Goal: Task Accomplishment & Management: Manage account settings

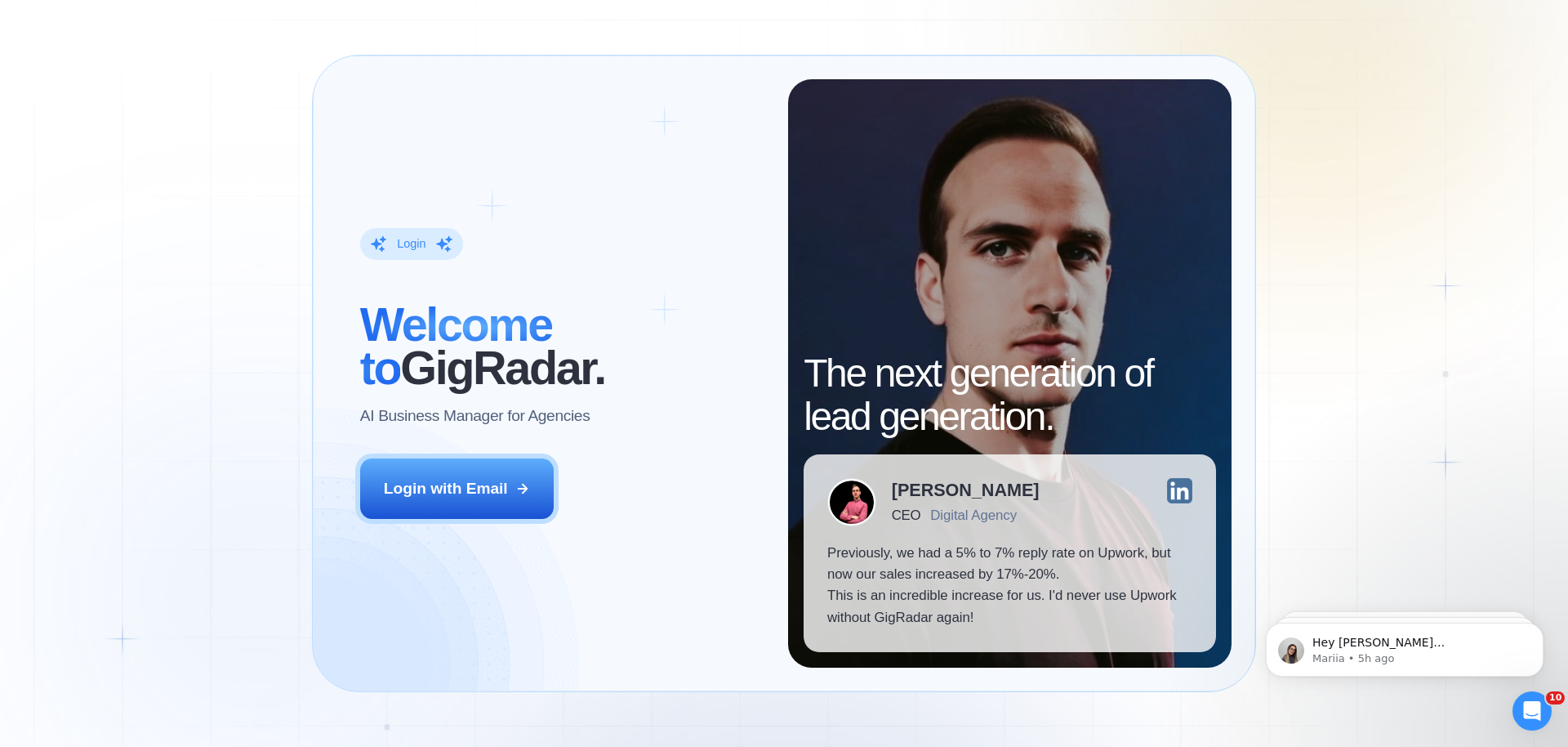
click at [472, 505] on button "Login with Email" at bounding box center [457, 488] width 194 height 61
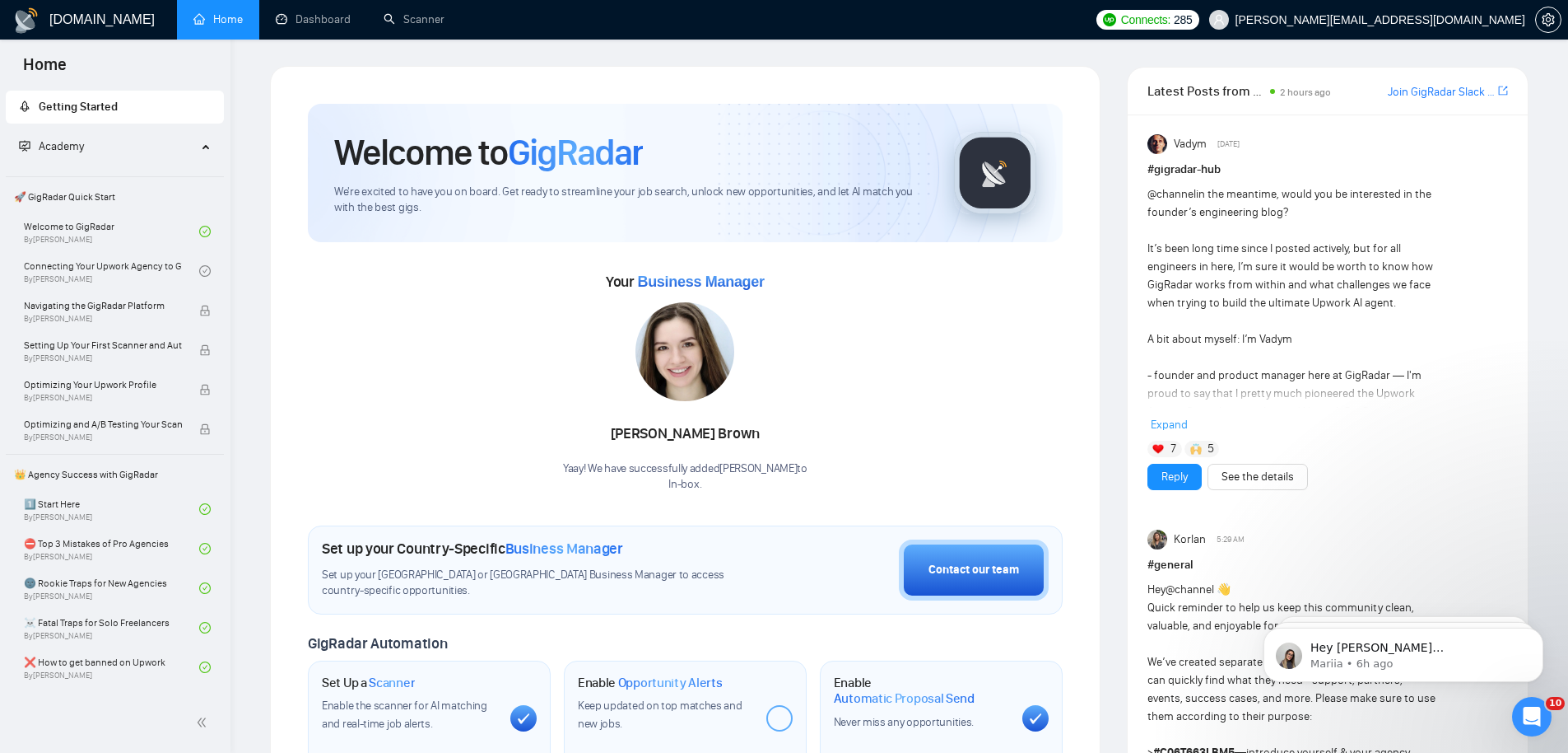
click at [221, 16] on link "Home" at bounding box center [218, 19] width 49 height 14
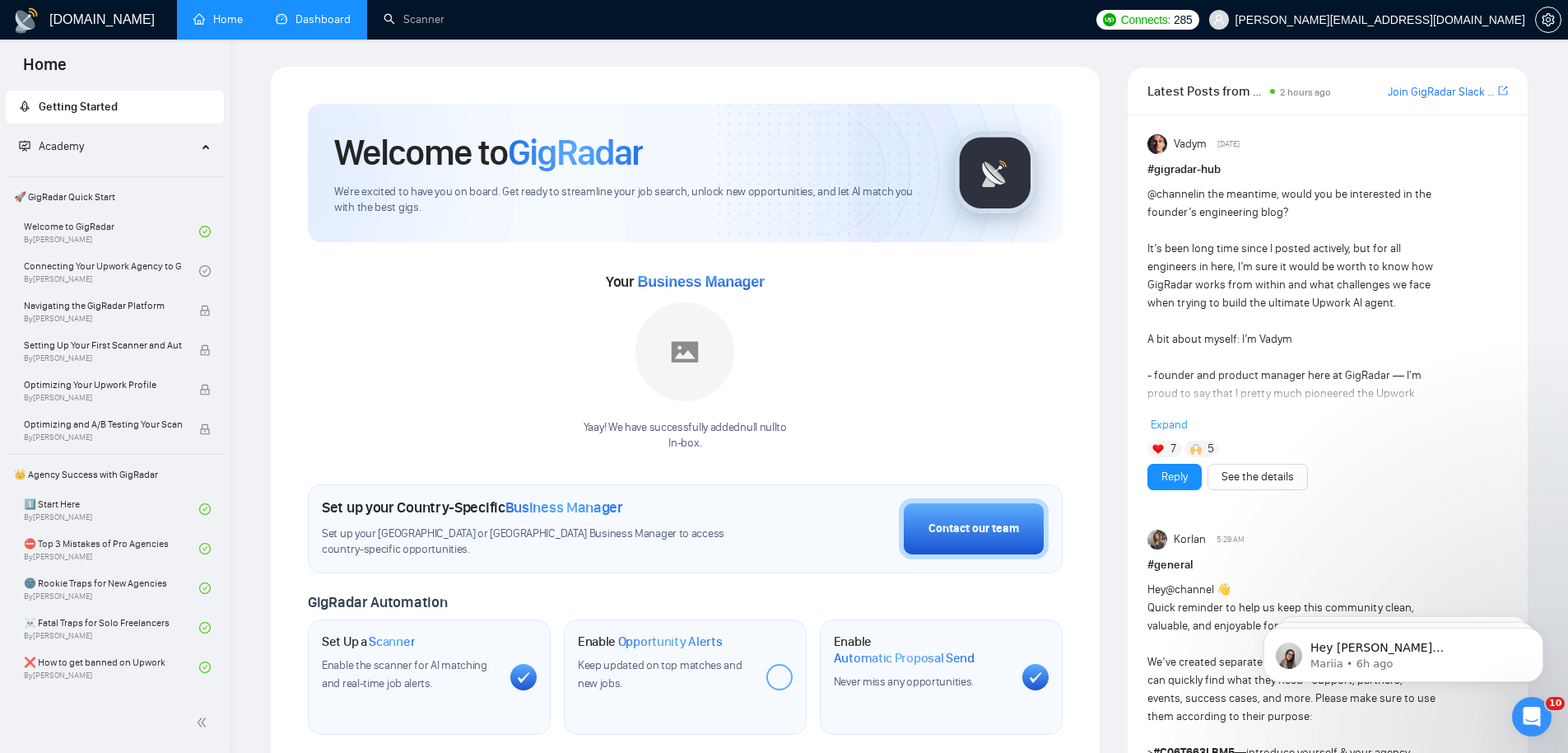
click at [326, 16] on link "Dashboard" at bounding box center [313, 19] width 75 height 14
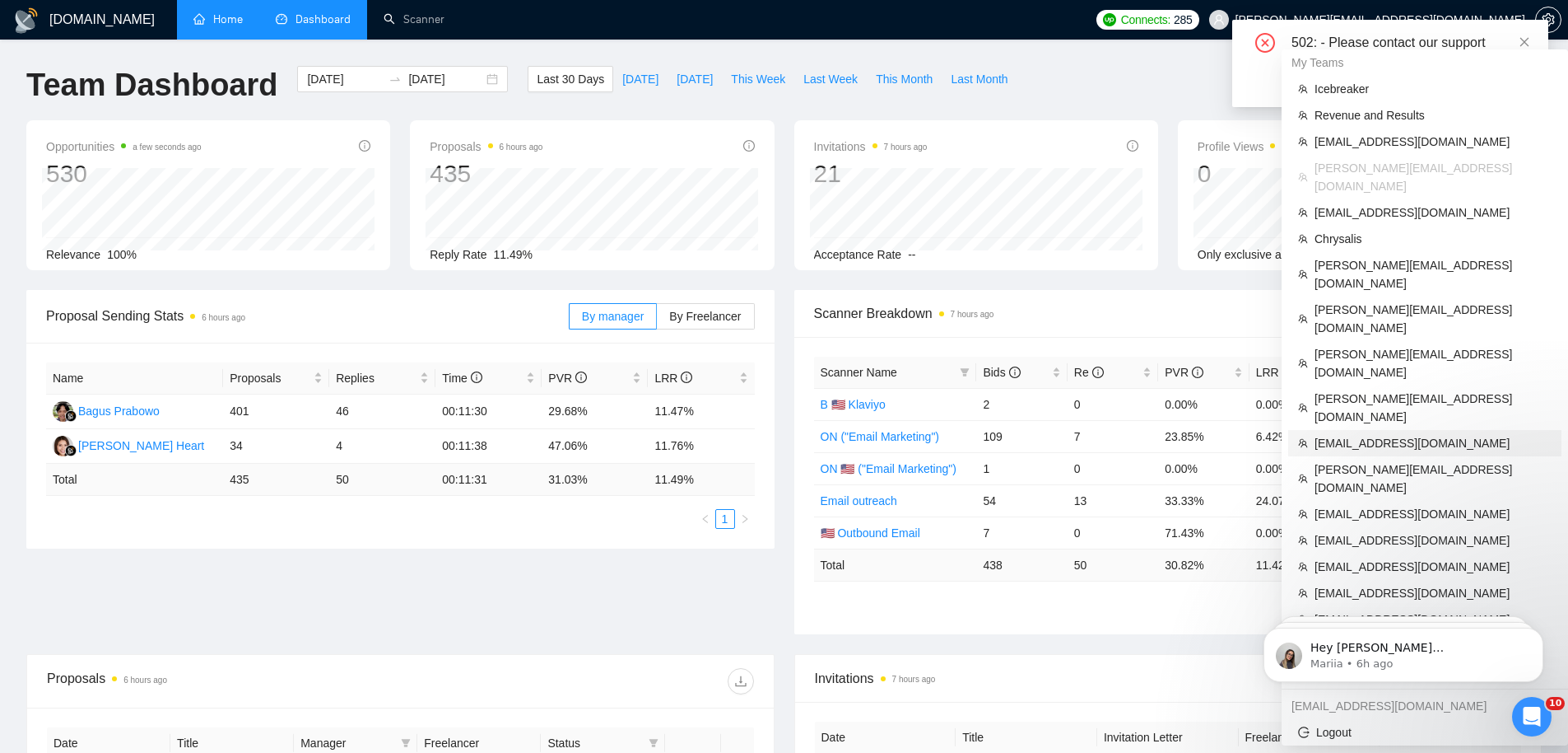
click at [1354, 434] on span "[EMAIL_ADDRESS][DOMAIN_NAME]" at bounding box center [1432, 443] width 237 height 18
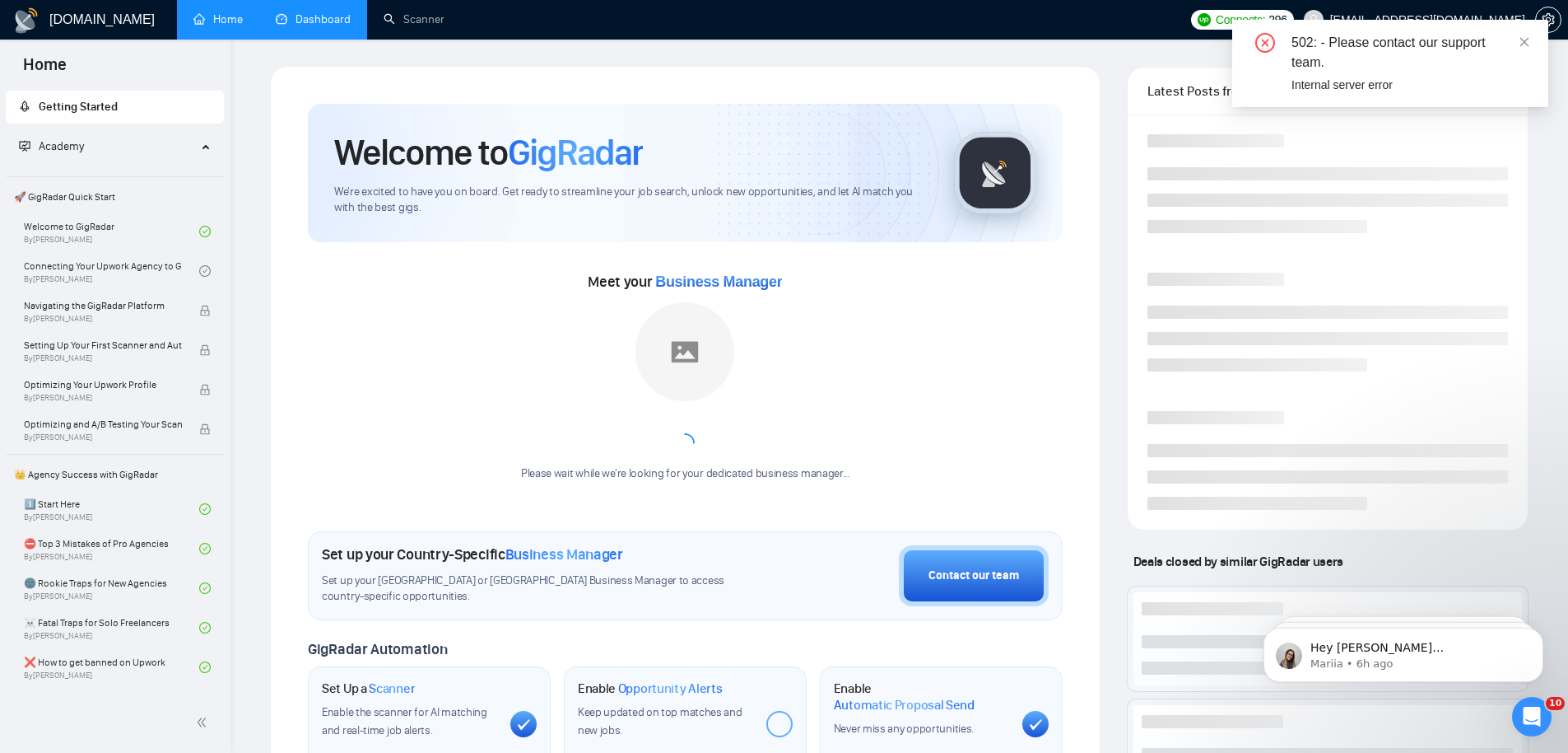
click at [311, 17] on link "Dashboard" at bounding box center [313, 19] width 75 height 14
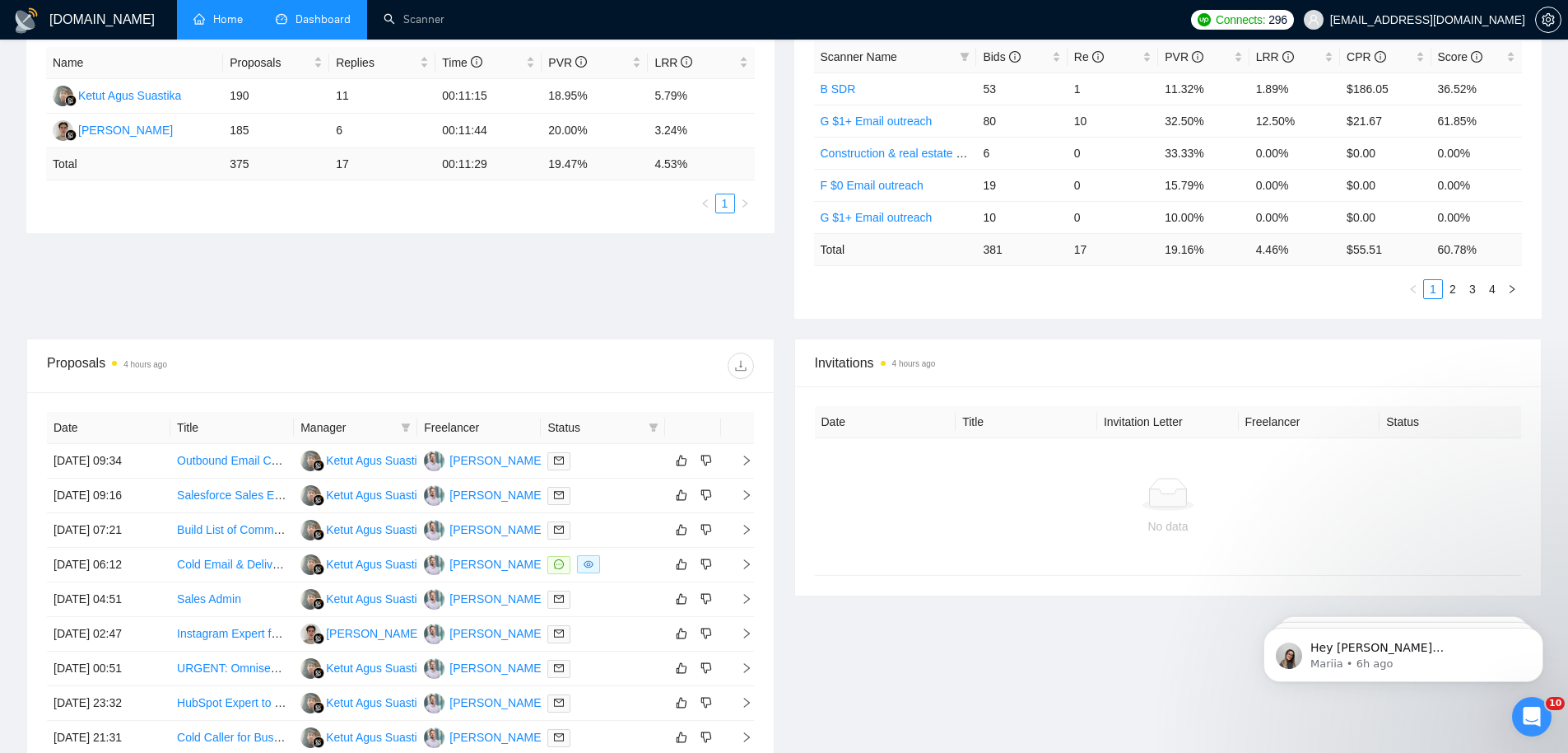
scroll to position [398, 0]
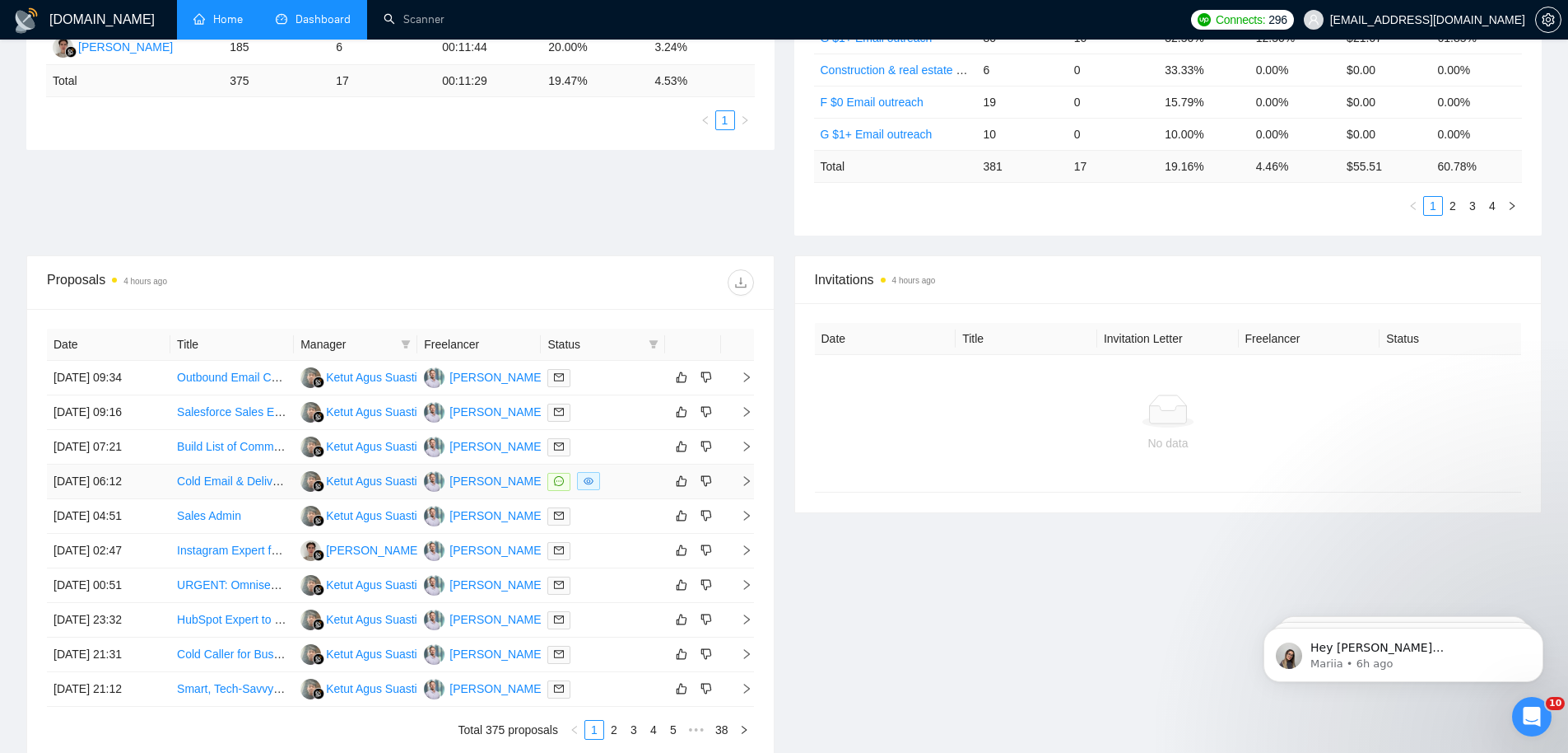
click at [87, 484] on td "[DATE] 06:12" at bounding box center [108, 482] width 123 height 35
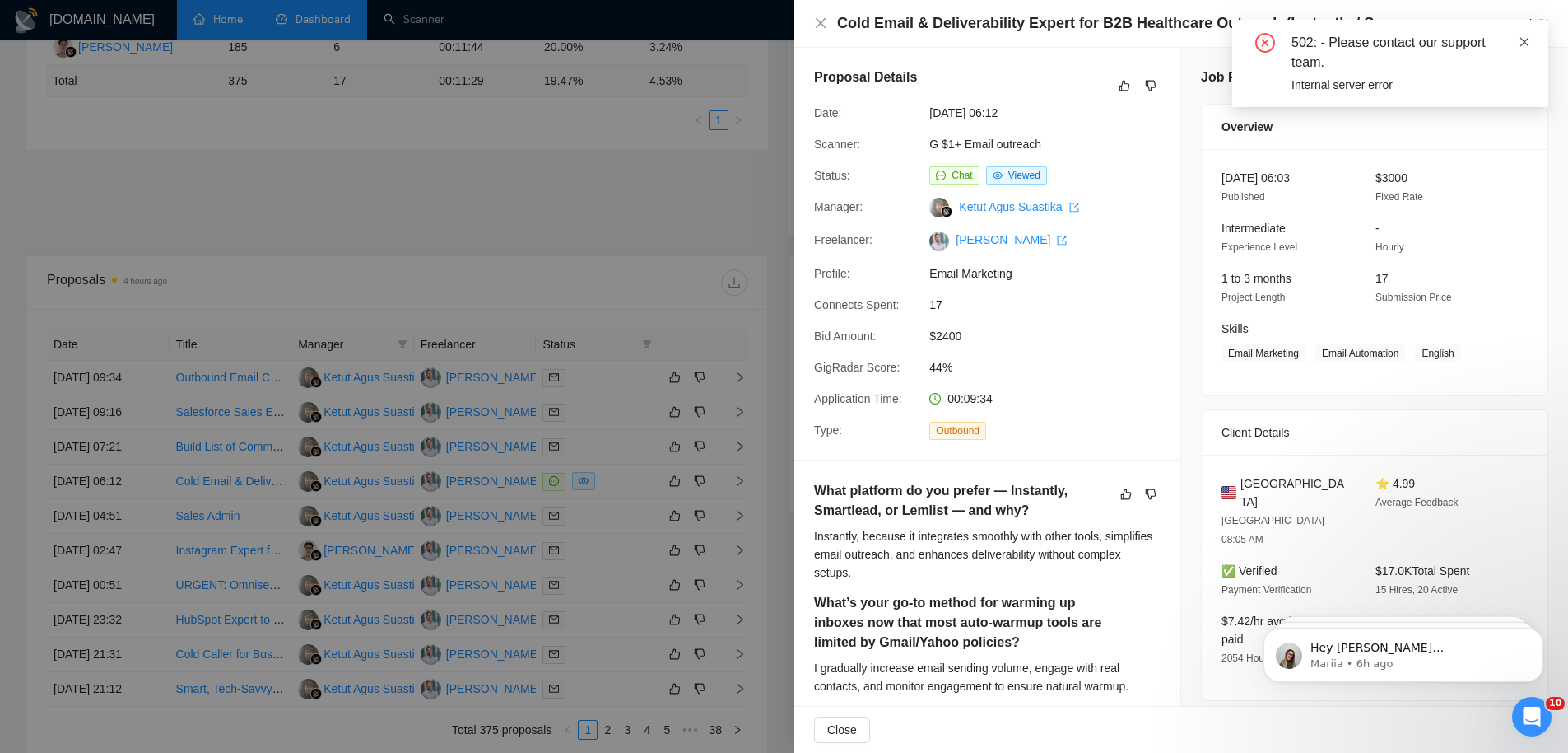
click at [1526, 41] on icon "close" at bounding box center [1524, 42] width 12 height 12
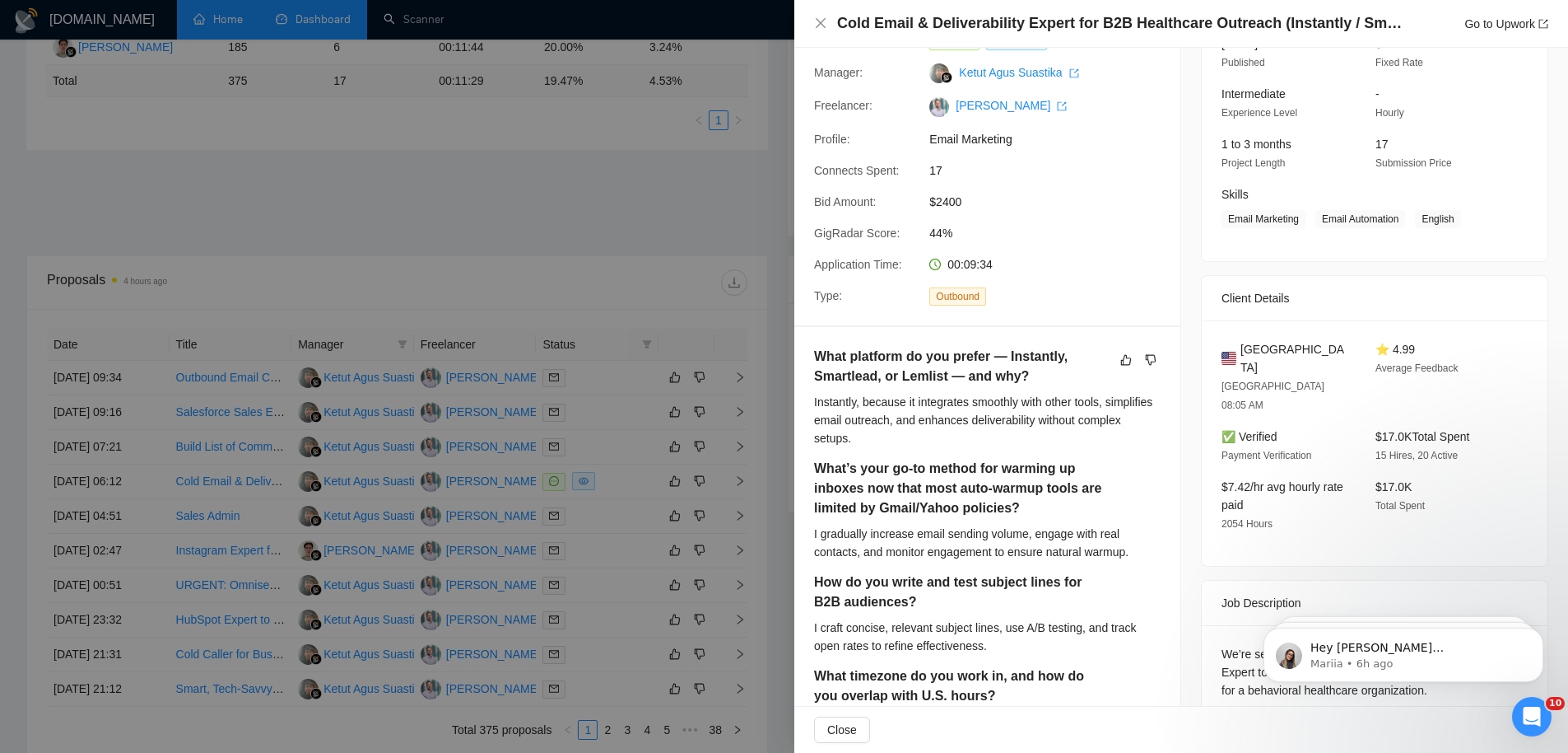
scroll to position [0, 0]
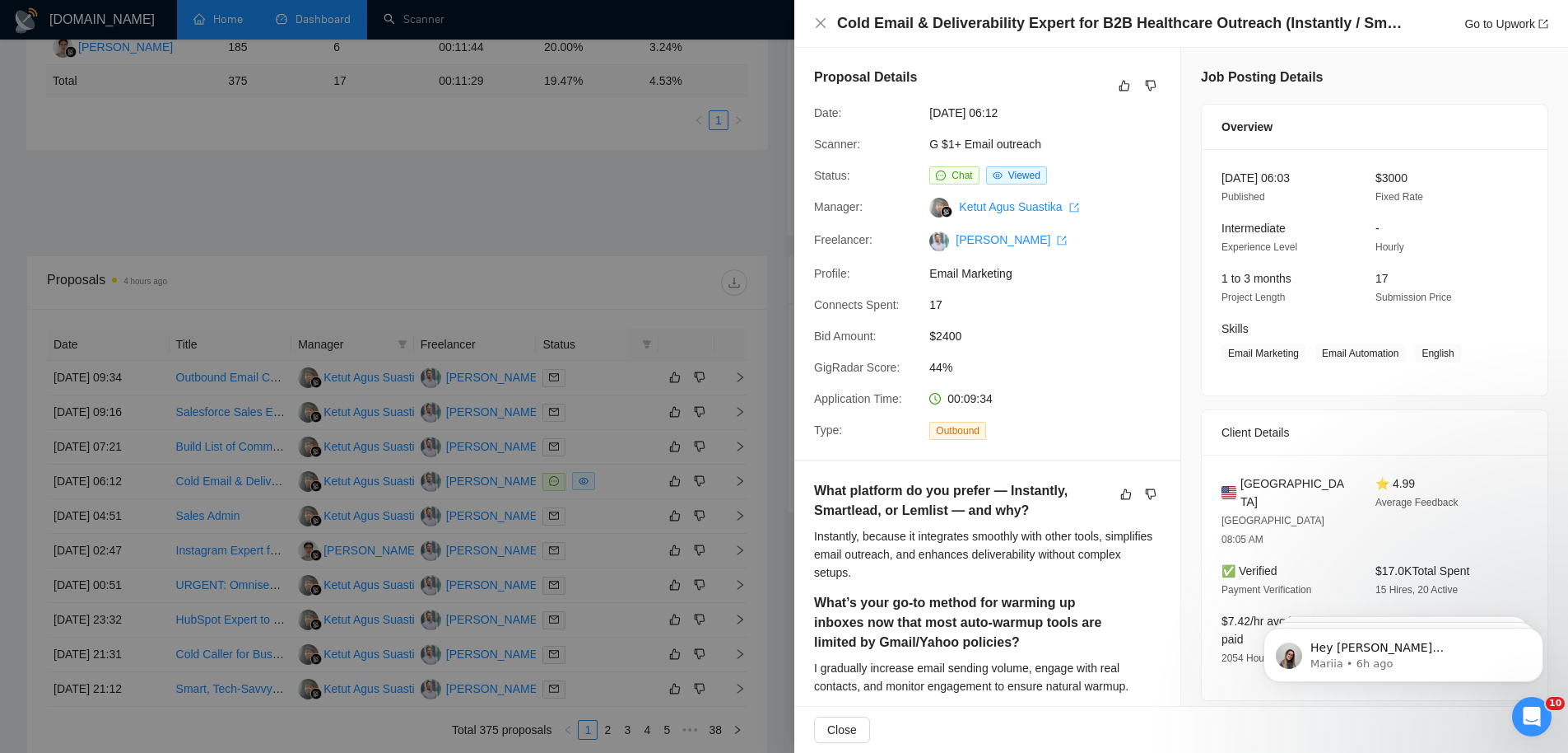
click at [645, 245] on div at bounding box center [784, 376] width 1568 height 753
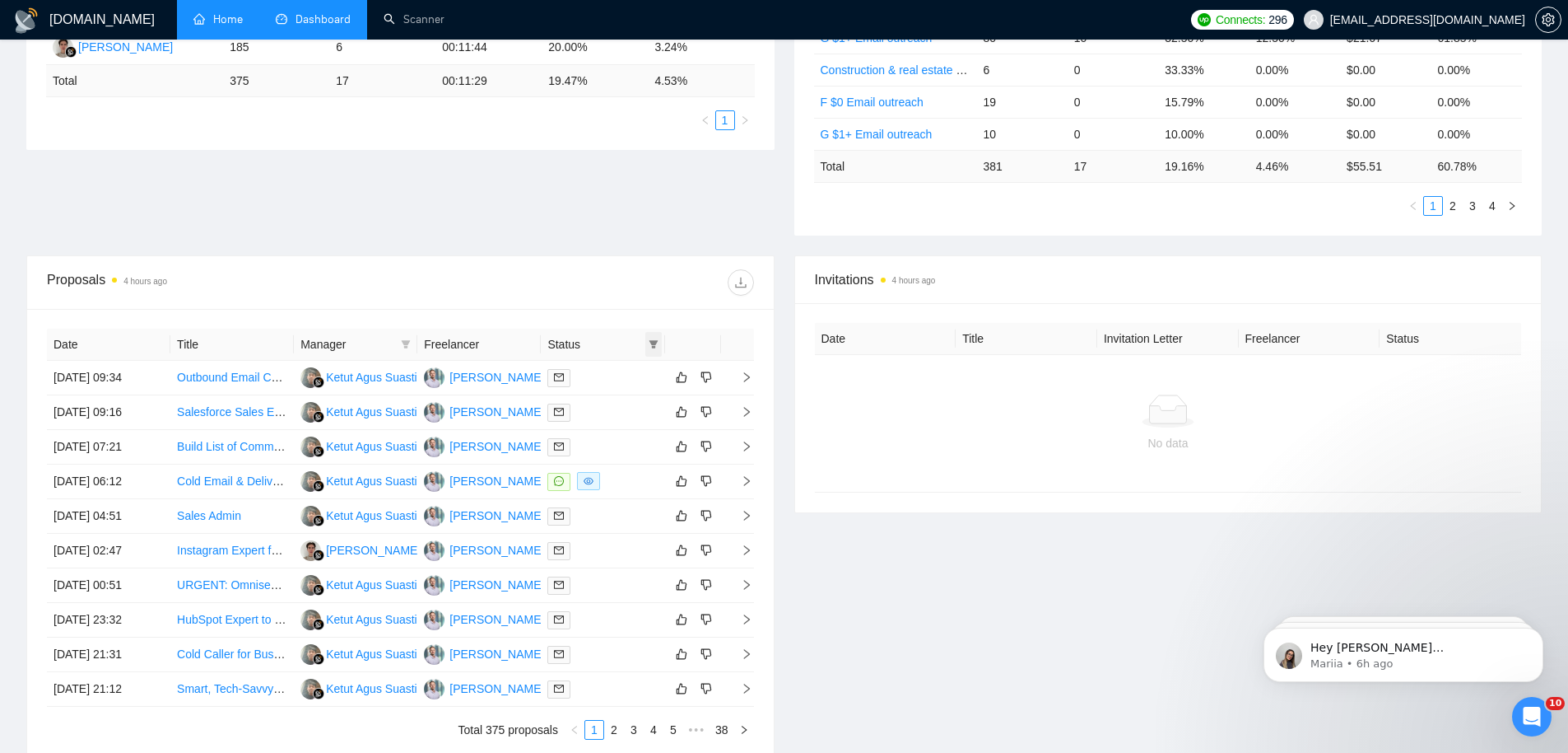
click at [653, 343] on icon "filter" at bounding box center [653, 344] width 9 height 8
click at [600, 379] on span "Chat" at bounding box center [600, 376] width 31 height 14
checkbox input "true"
click at [646, 440] on span "OK" at bounding box center [639, 434] width 16 height 18
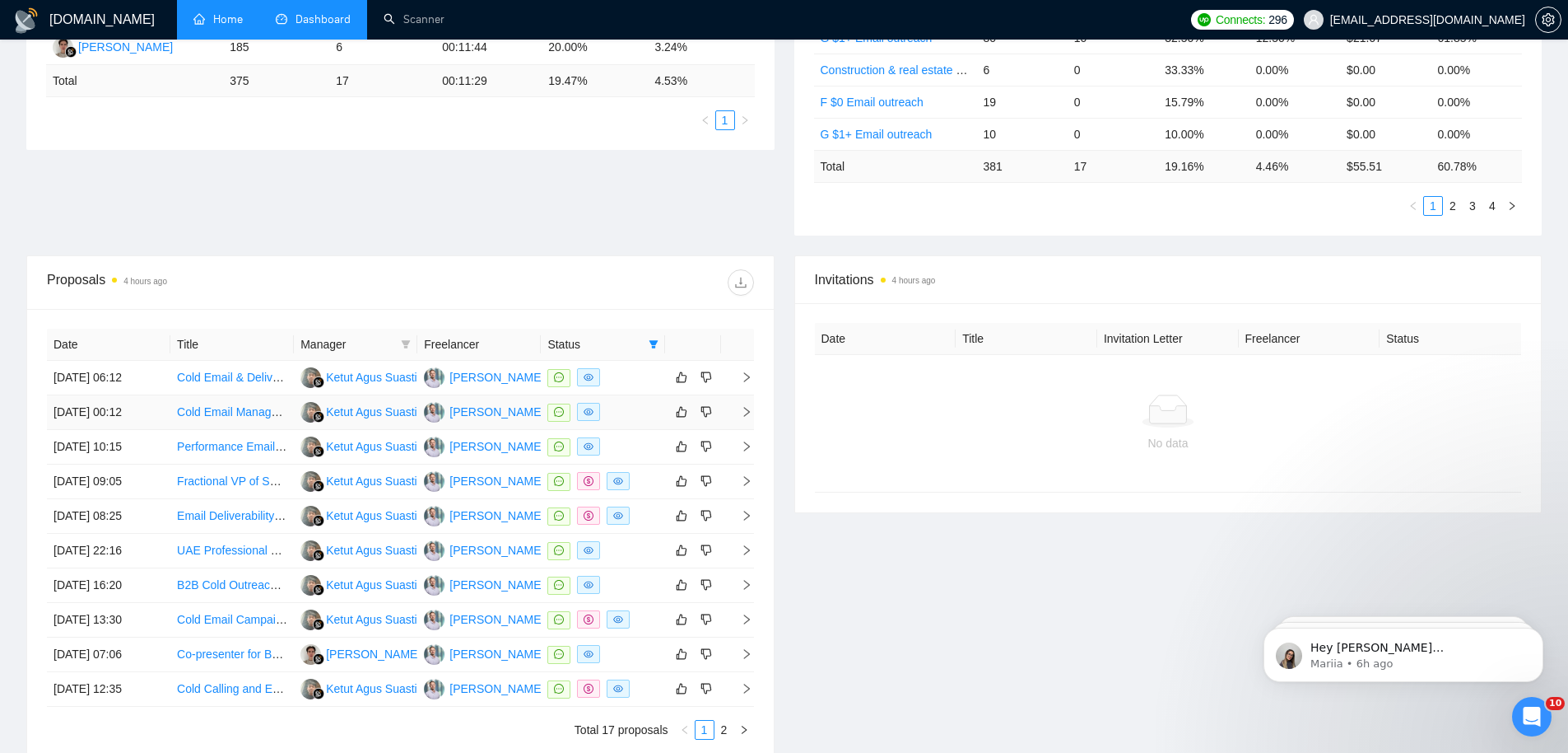
click at [74, 410] on td "[DATE] 00:12" at bounding box center [108, 413] width 123 height 35
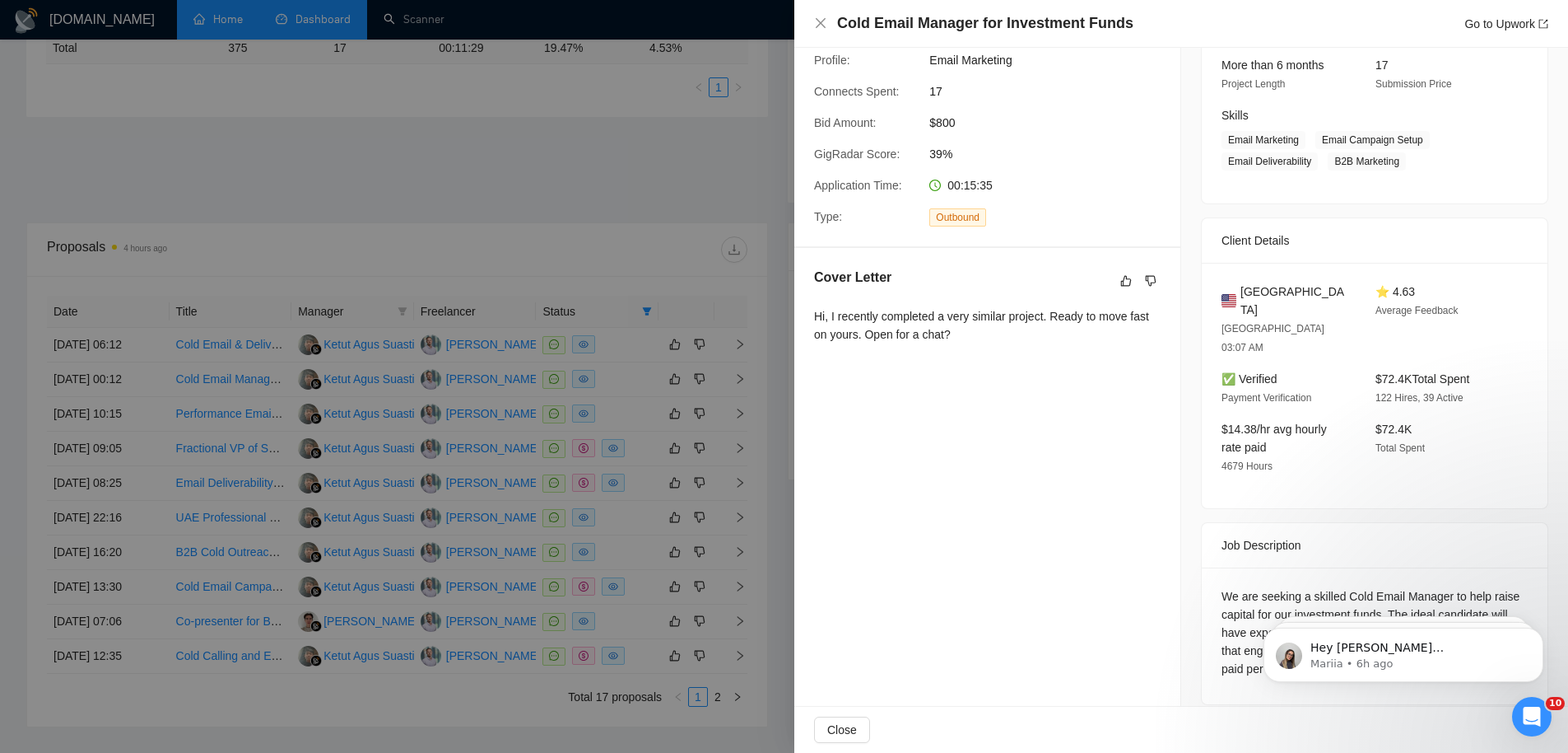
scroll to position [552, 0]
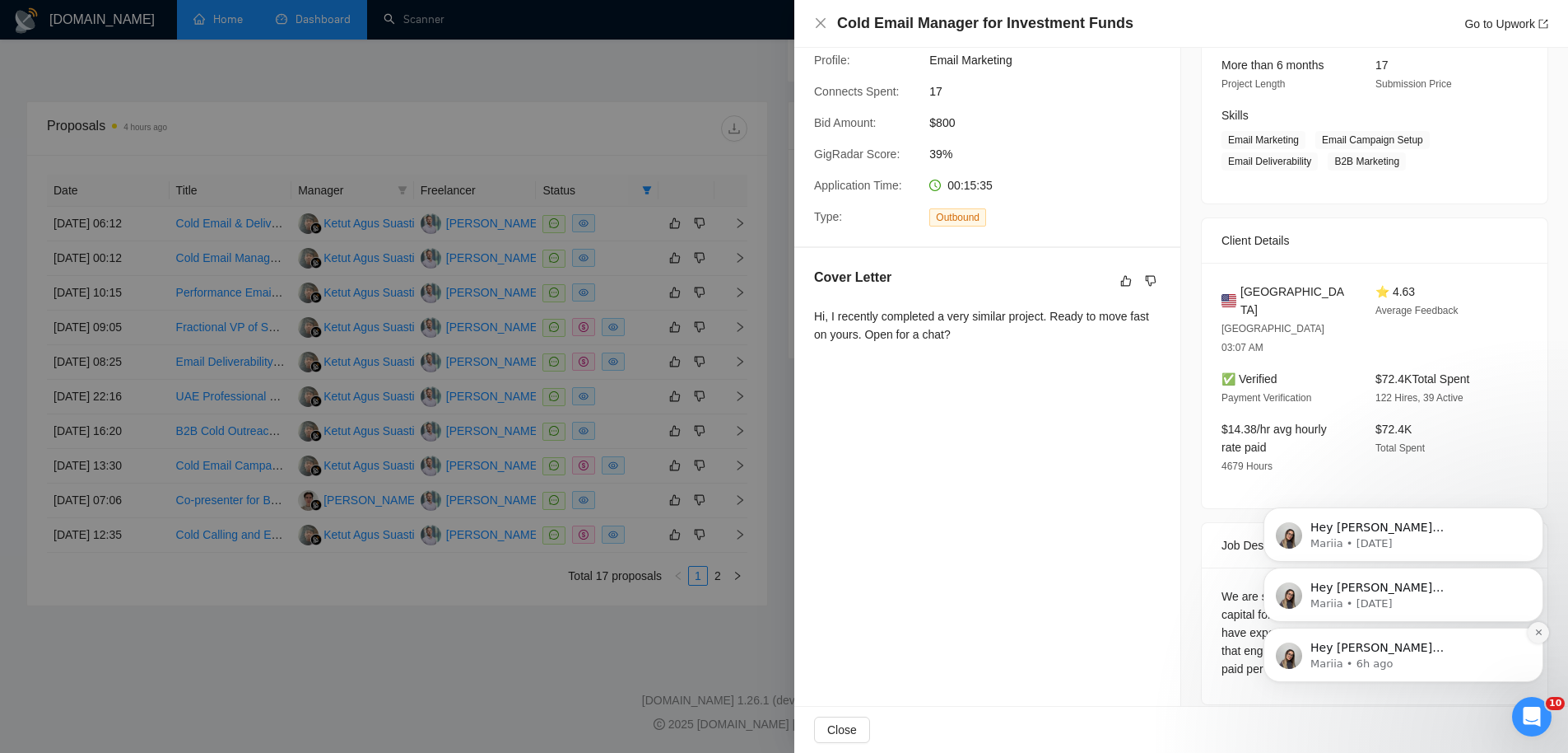
click at [1535, 634] on icon "Dismiss notification" at bounding box center [1538, 632] width 9 height 9
click at [1536, 633] on icon "Dismiss notification" at bounding box center [1538, 632] width 9 height 9
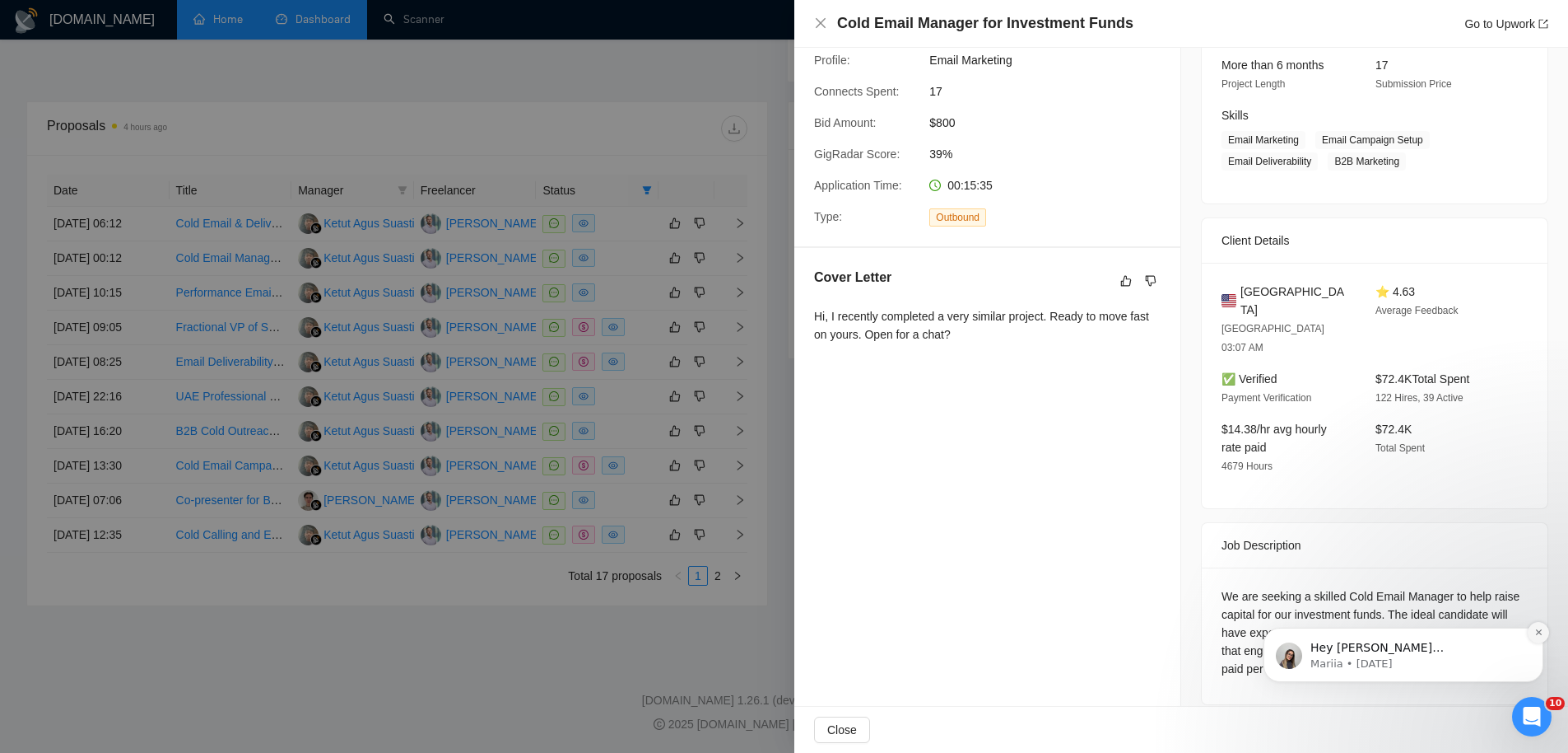
click at [1538, 628] on icon "Dismiss notification" at bounding box center [1538, 632] width 9 height 9
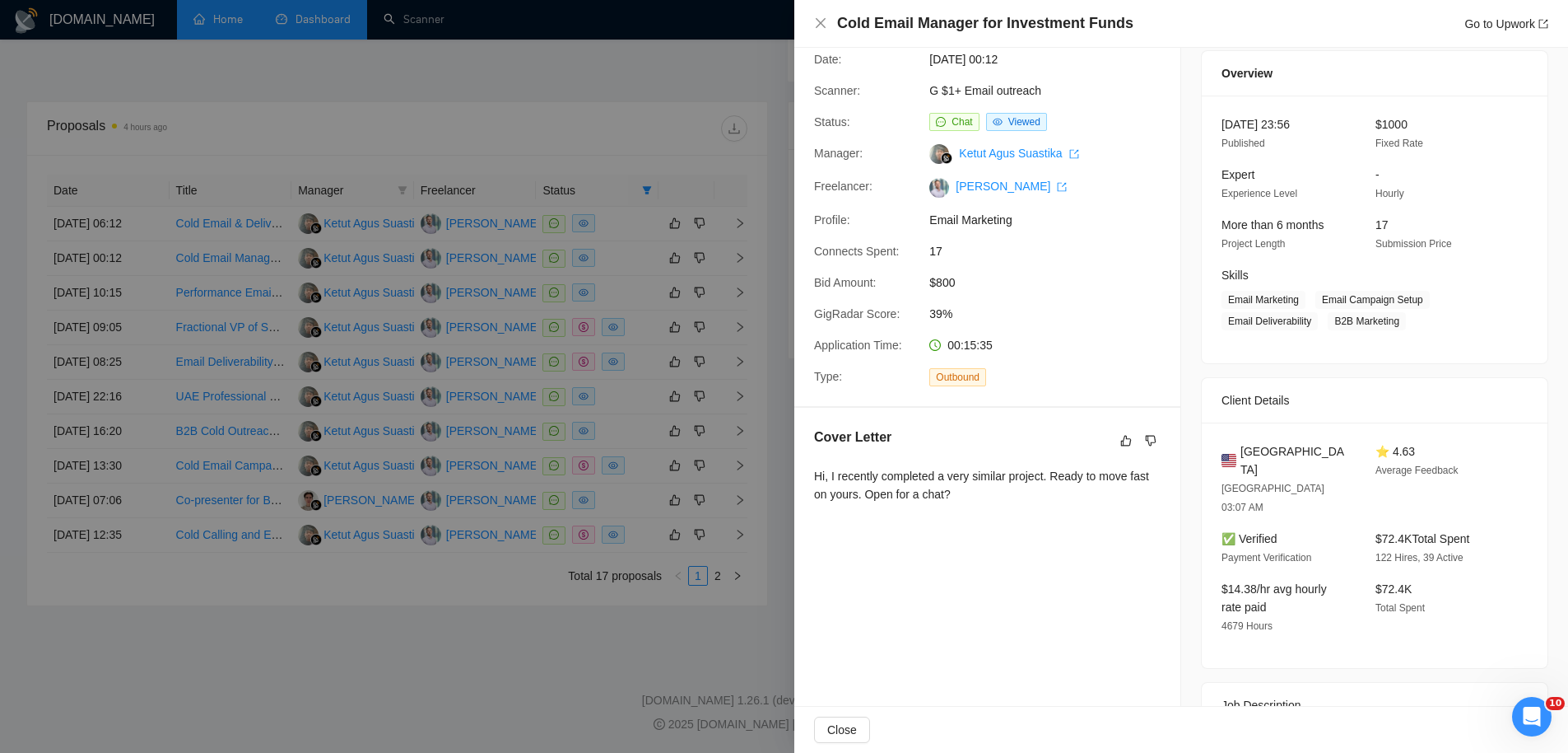
scroll to position [0, 0]
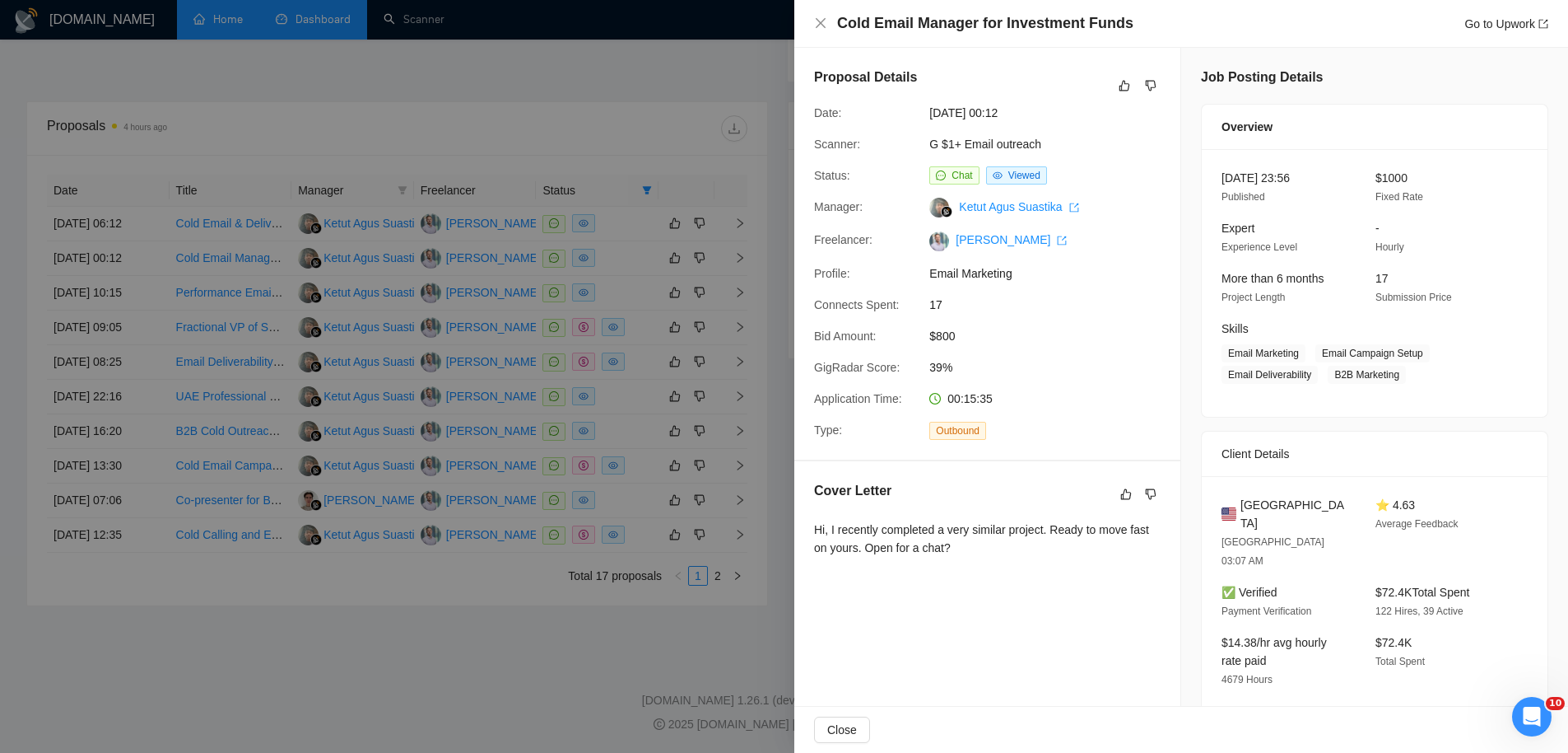
click at [621, 374] on div at bounding box center [784, 376] width 1568 height 753
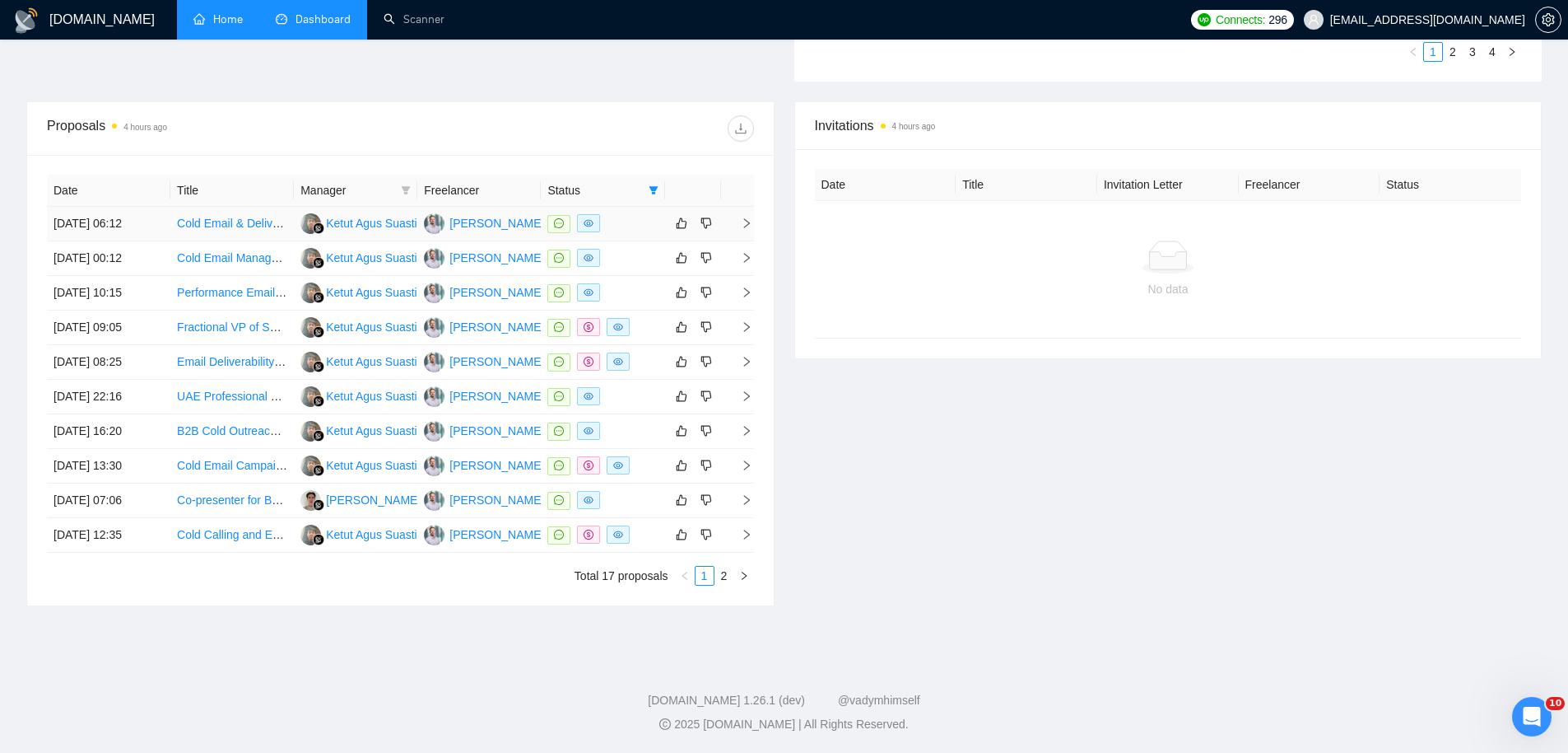
click at [482, 225] on div "[PERSON_NAME]" at bounding box center [497, 223] width 95 height 18
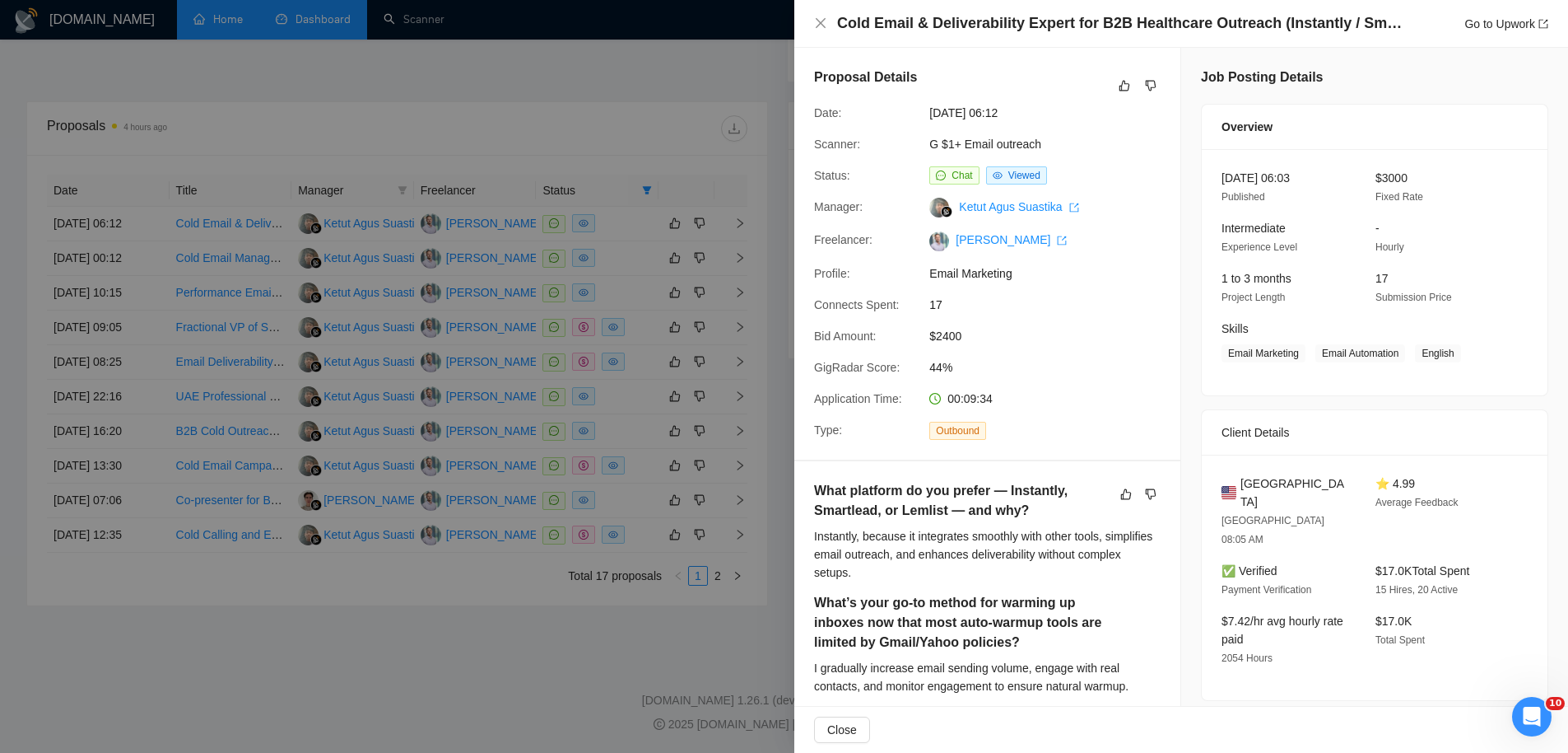
click at [651, 188] on div at bounding box center [784, 376] width 1568 height 753
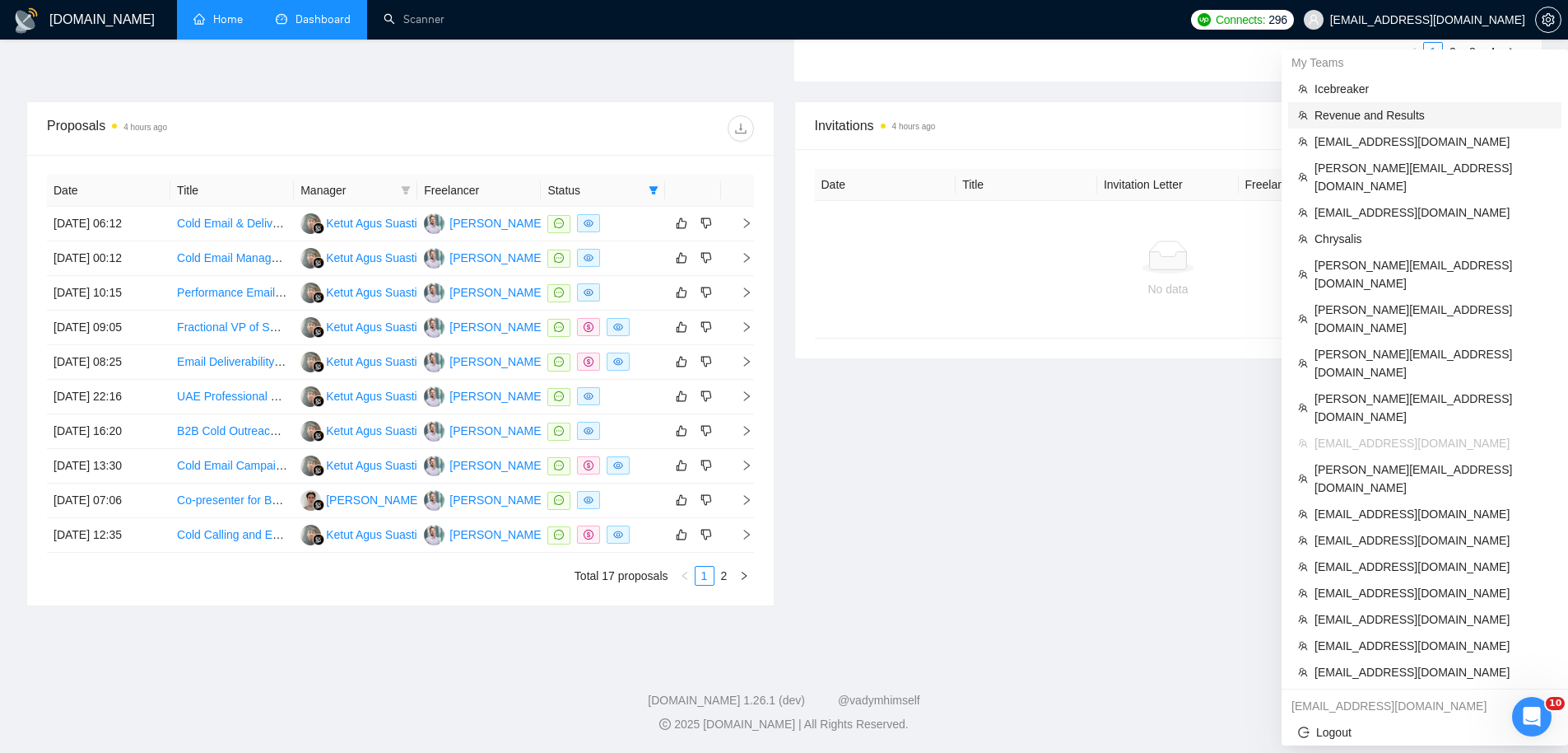
click at [1360, 108] on span "Revenue and Results" at bounding box center [1432, 115] width 237 height 18
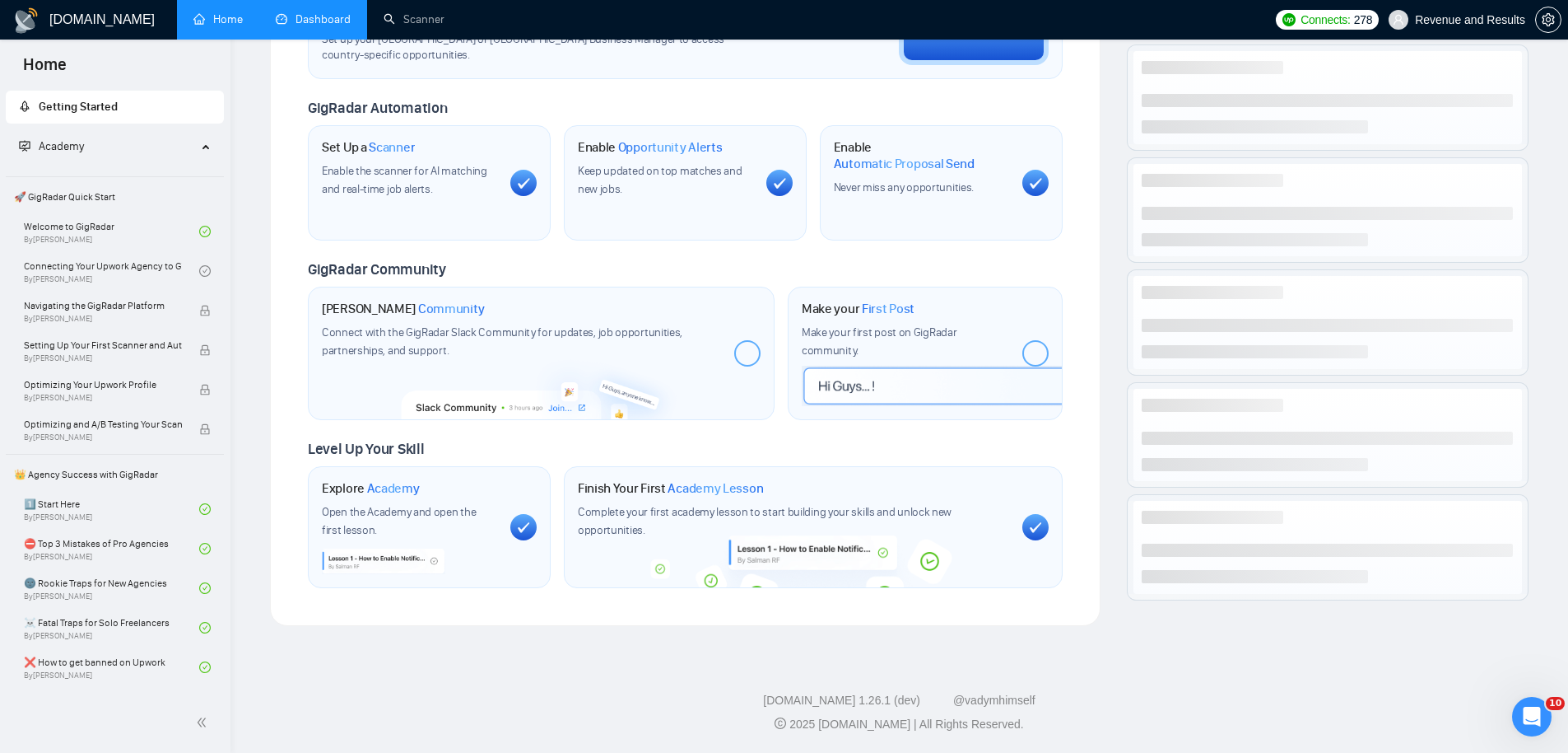
click at [316, 19] on link "Dashboard" at bounding box center [313, 19] width 75 height 14
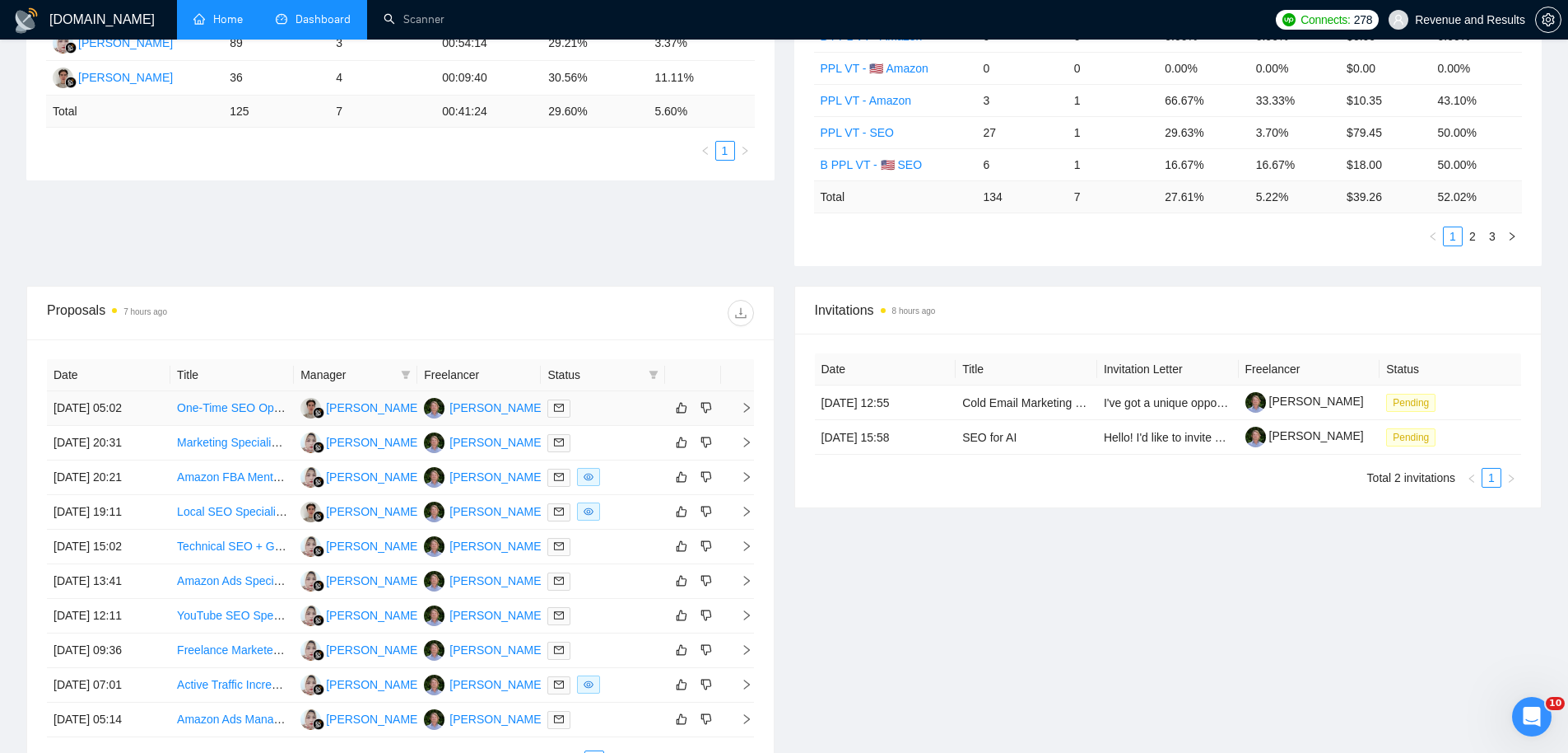
scroll to position [378, 0]
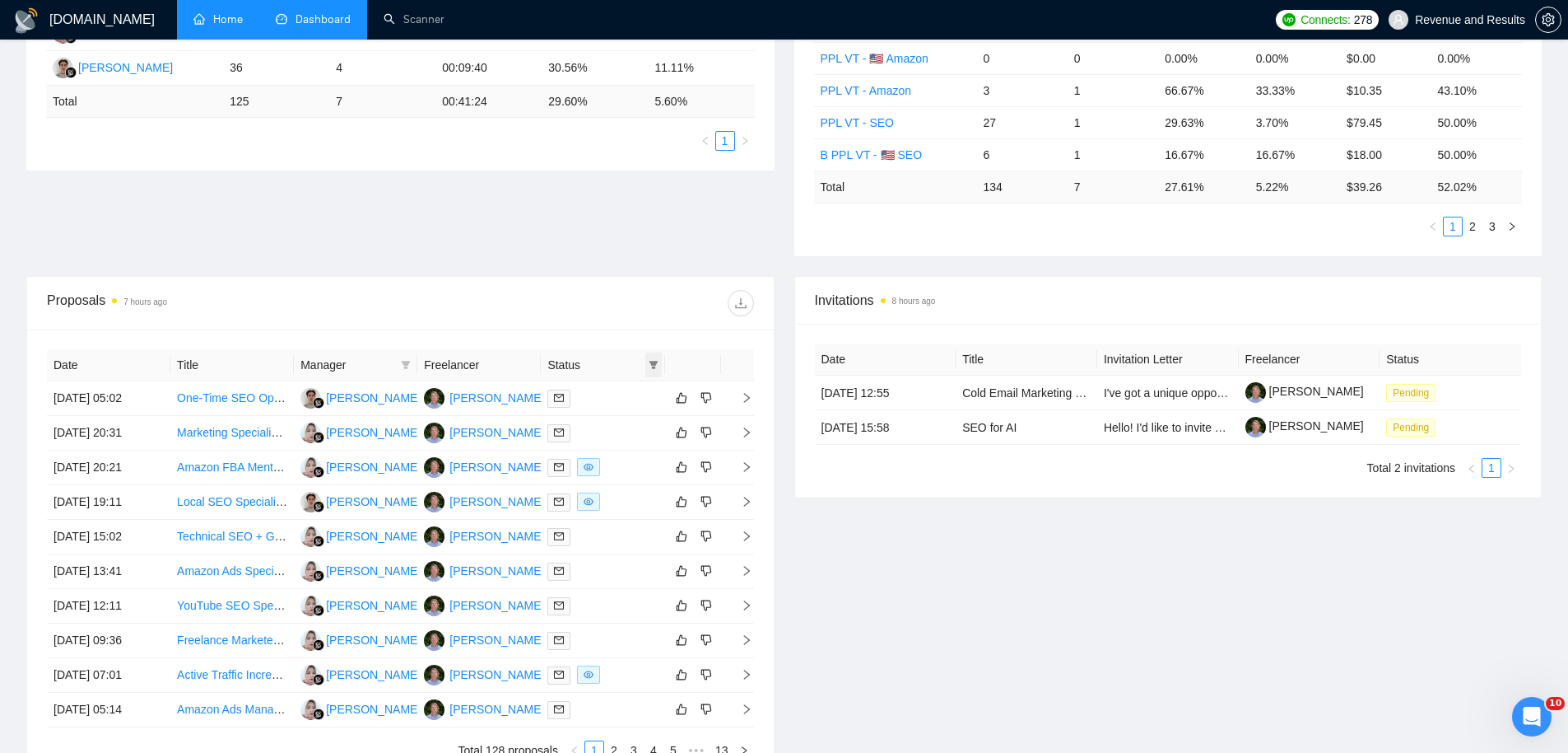
click at [657, 364] on icon "filter" at bounding box center [654, 364] width 10 height 10
click at [596, 395] on span "Chat" at bounding box center [600, 396] width 31 height 14
checkbox input "true"
click at [644, 455] on span "OK" at bounding box center [639, 455] width 16 height 18
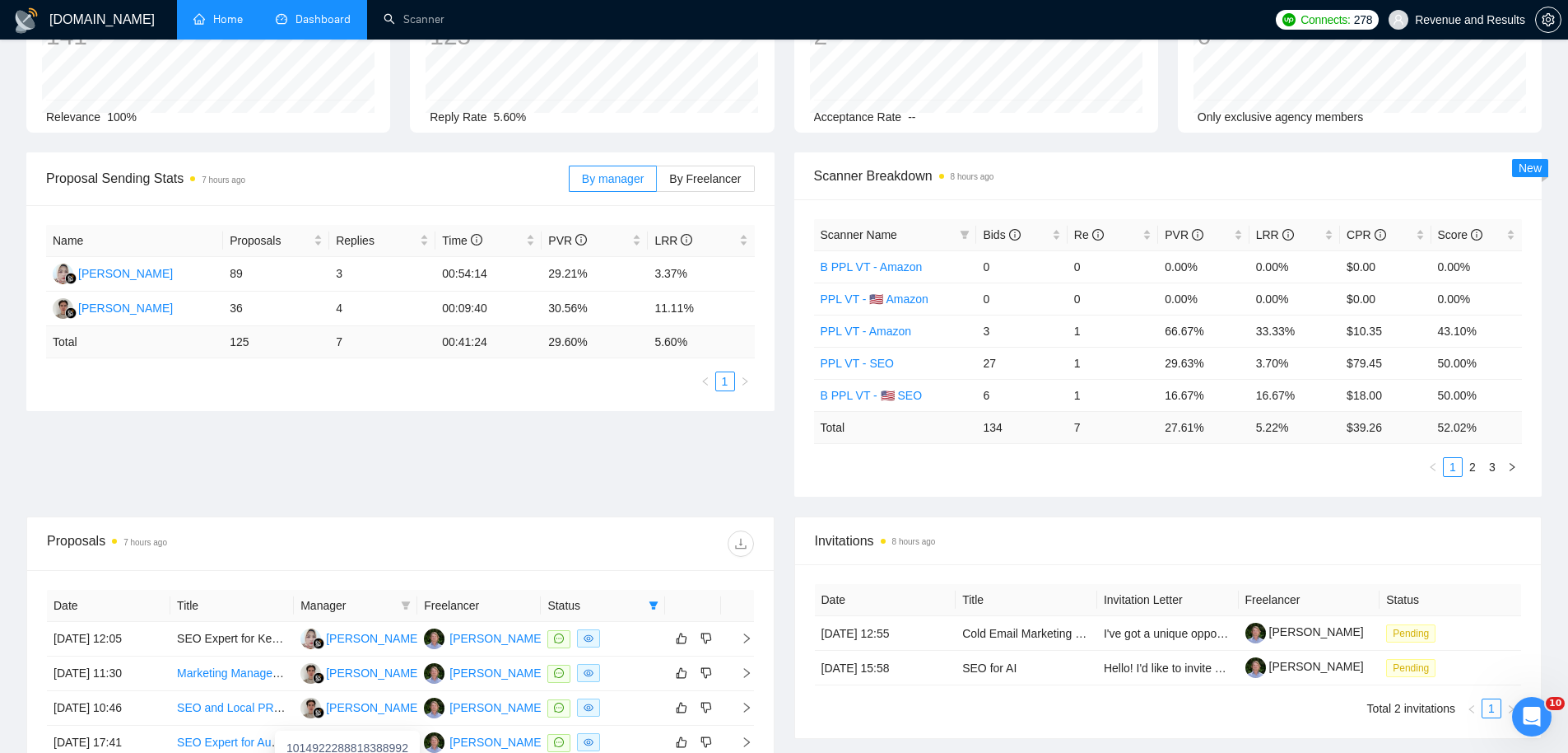
scroll to position [136, 0]
click at [401, 20] on link "Scanner" at bounding box center [414, 19] width 61 height 14
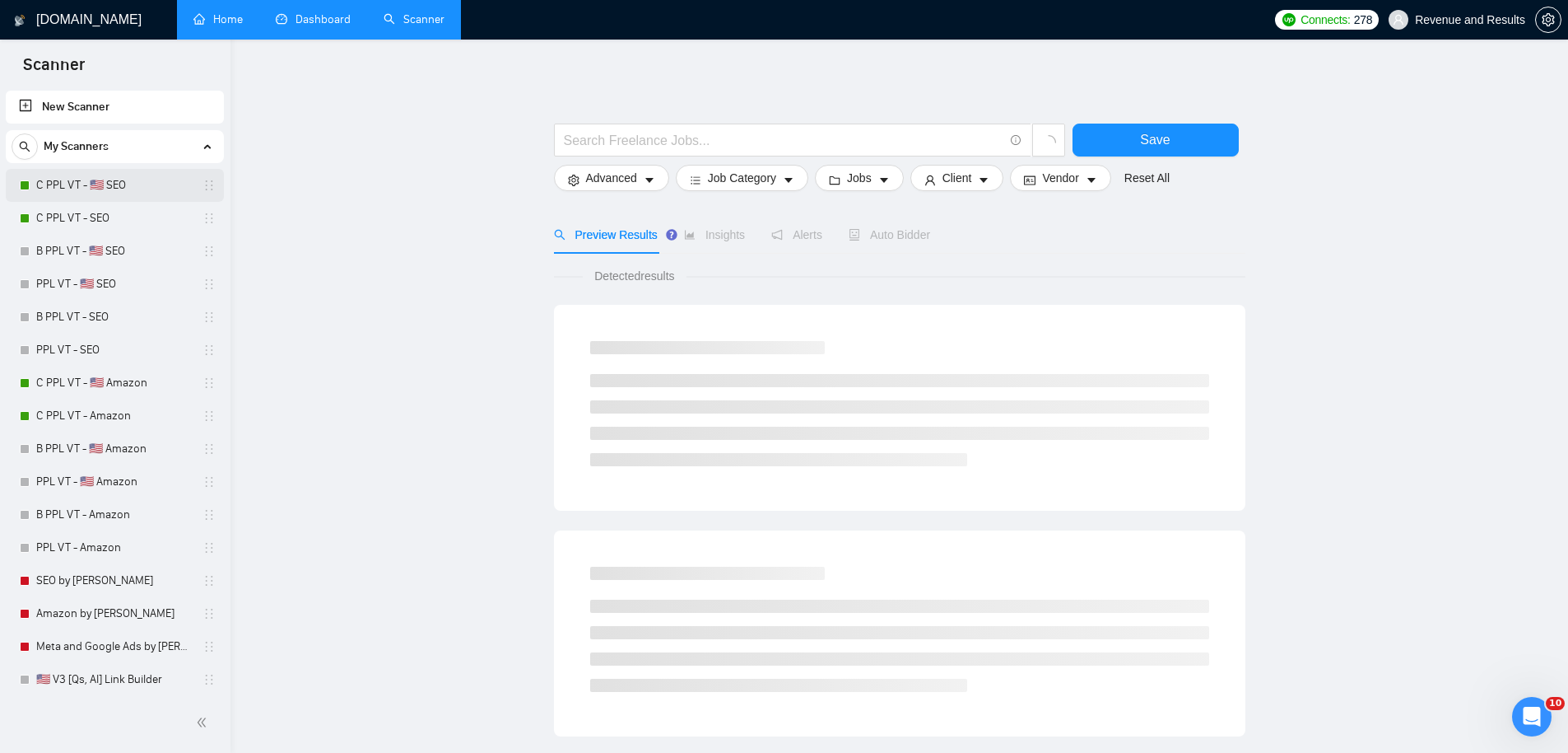
click at [109, 187] on link "C PPL VT - 🇺🇸 SEO" at bounding box center [113, 185] width 156 height 33
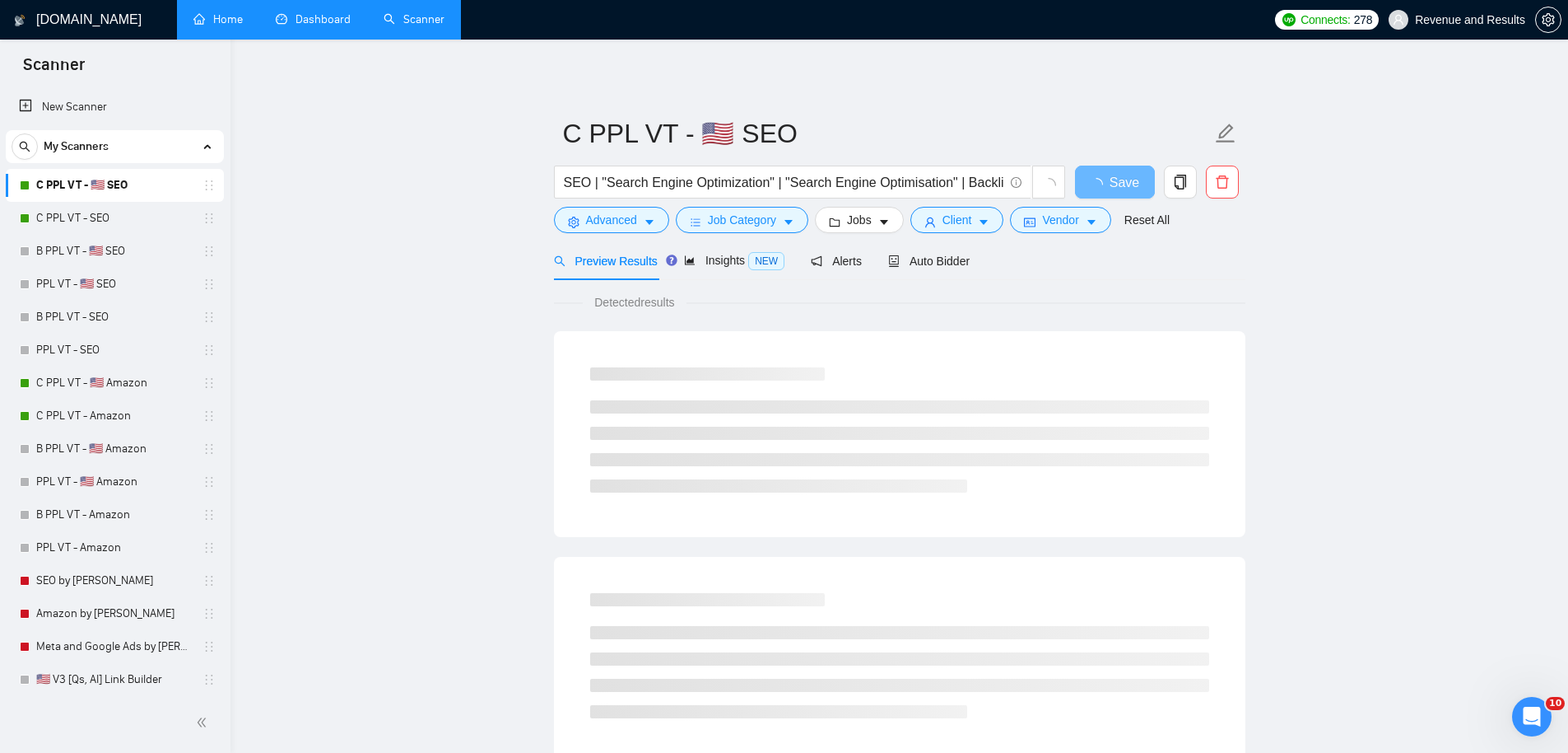
click at [321, 21] on link "Dashboard" at bounding box center [313, 19] width 75 height 14
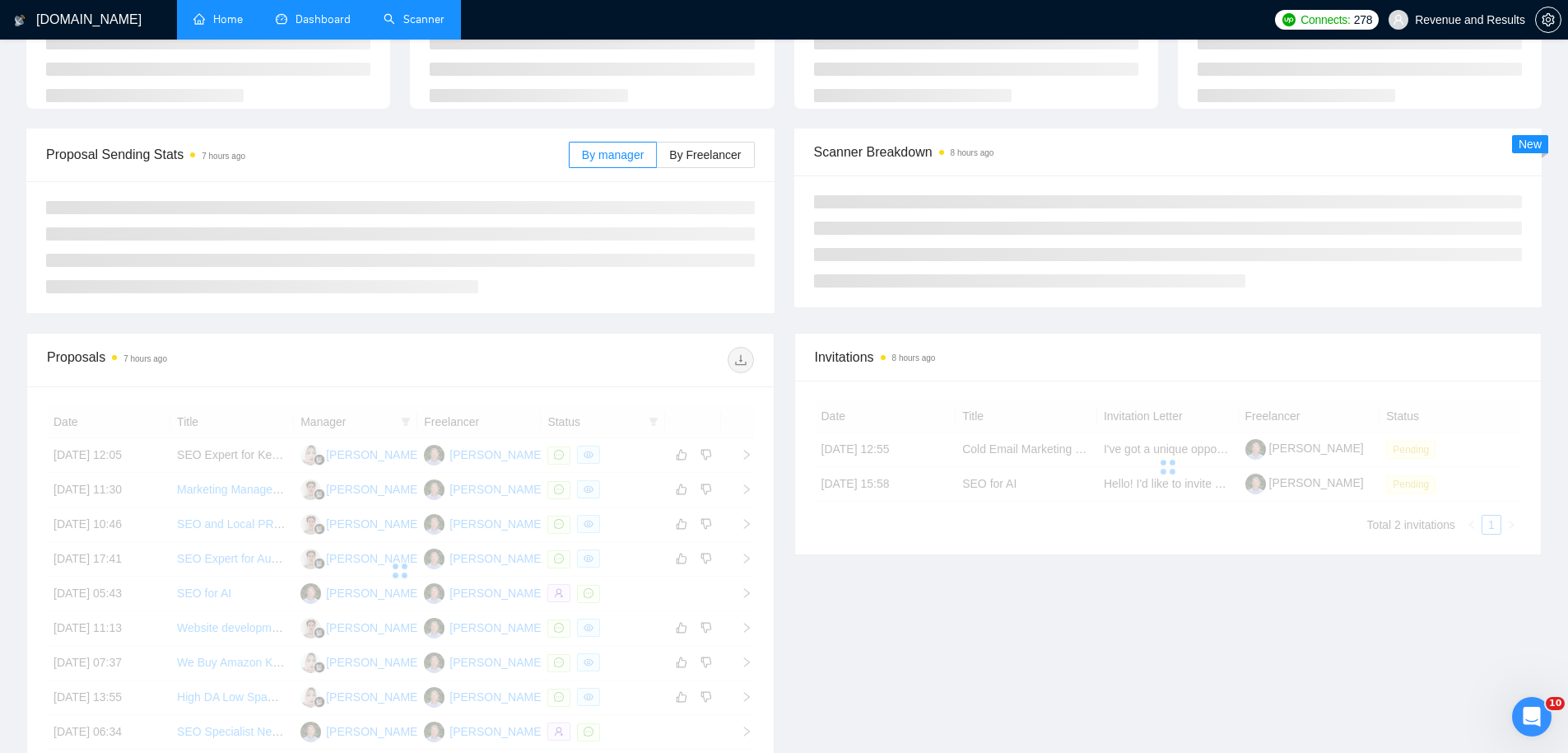
scroll to position [359, 0]
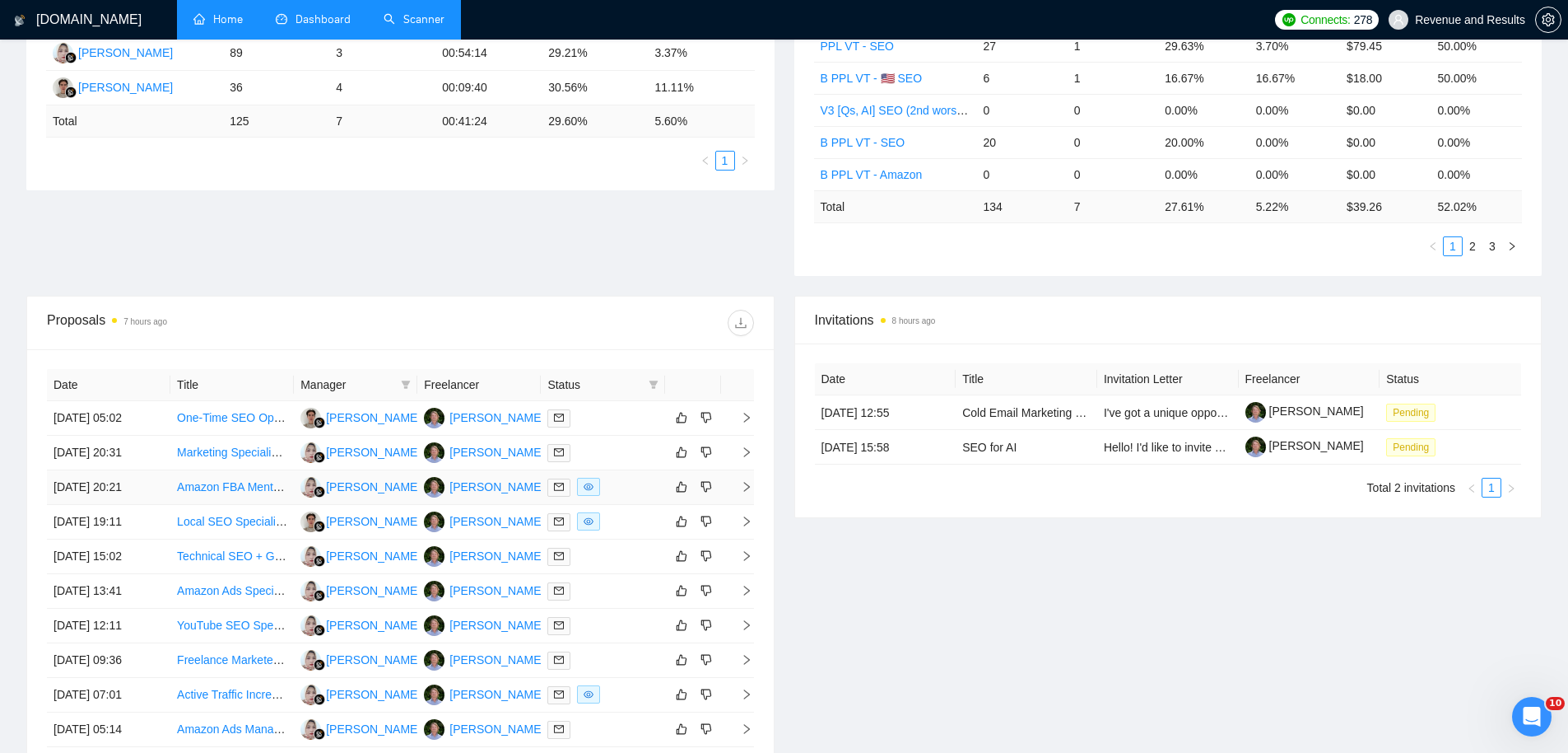
click at [112, 484] on td "[DATE] 20:21" at bounding box center [108, 487] width 123 height 35
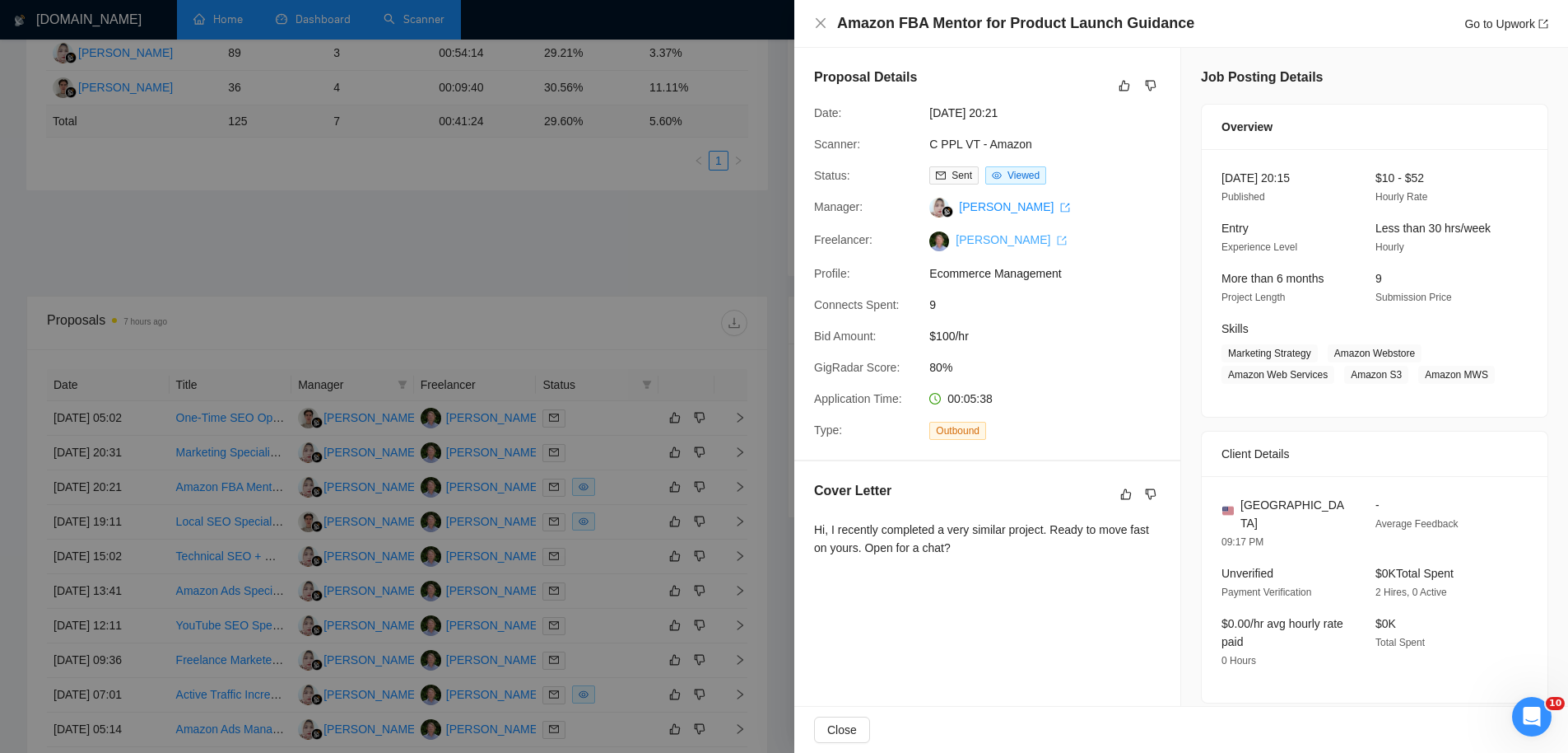
click at [970, 239] on link "[PERSON_NAME]" at bounding box center [1011, 240] width 111 height 14
drag, startPoint x: 652, startPoint y: 208, endPoint x: 727, endPoint y: 188, distance: 77.6
click at [653, 208] on div at bounding box center [784, 376] width 1568 height 753
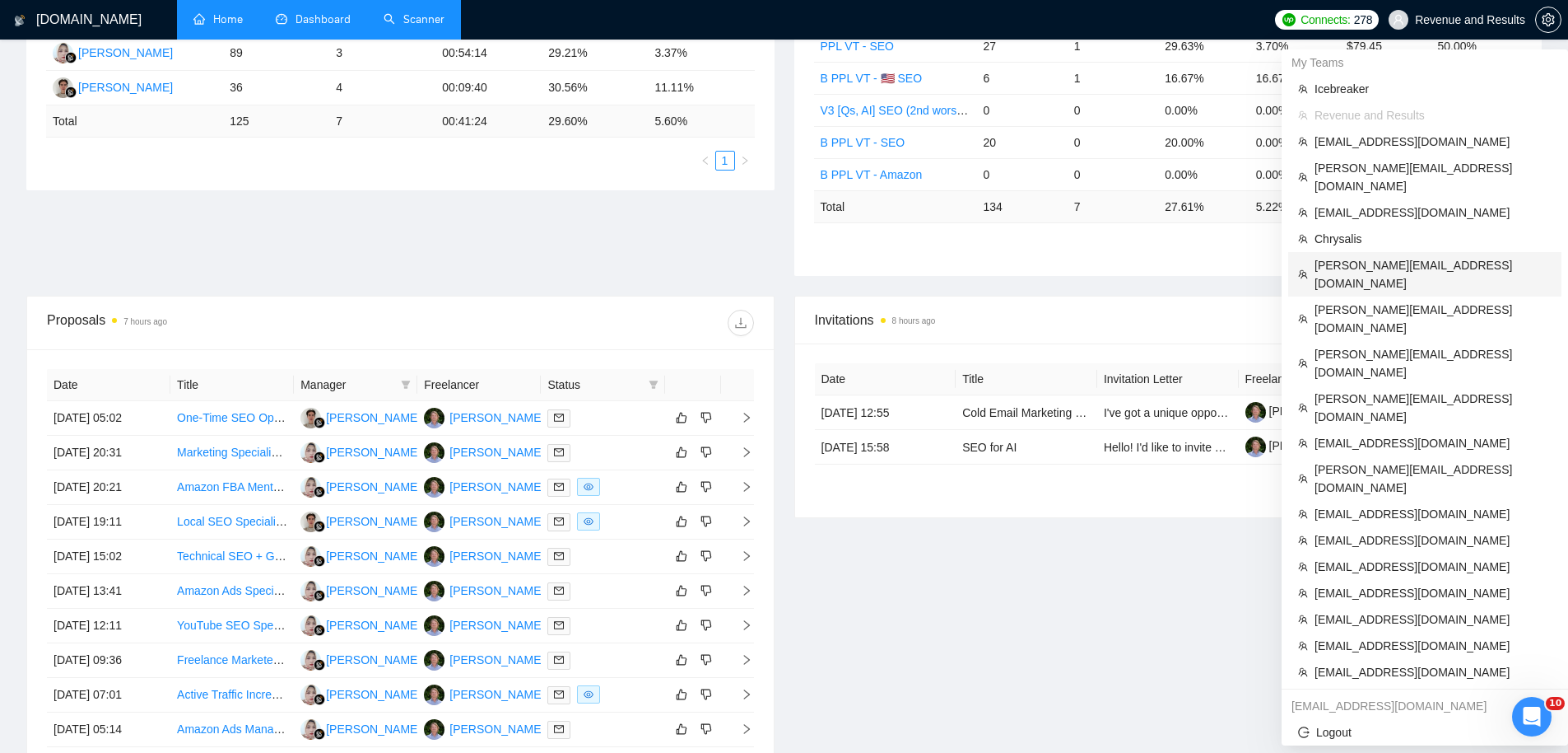
click at [1368, 256] on span "[PERSON_NAME][EMAIL_ADDRESS][DOMAIN_NAME]" at bounding box center [1432, 273] width 237 height 36
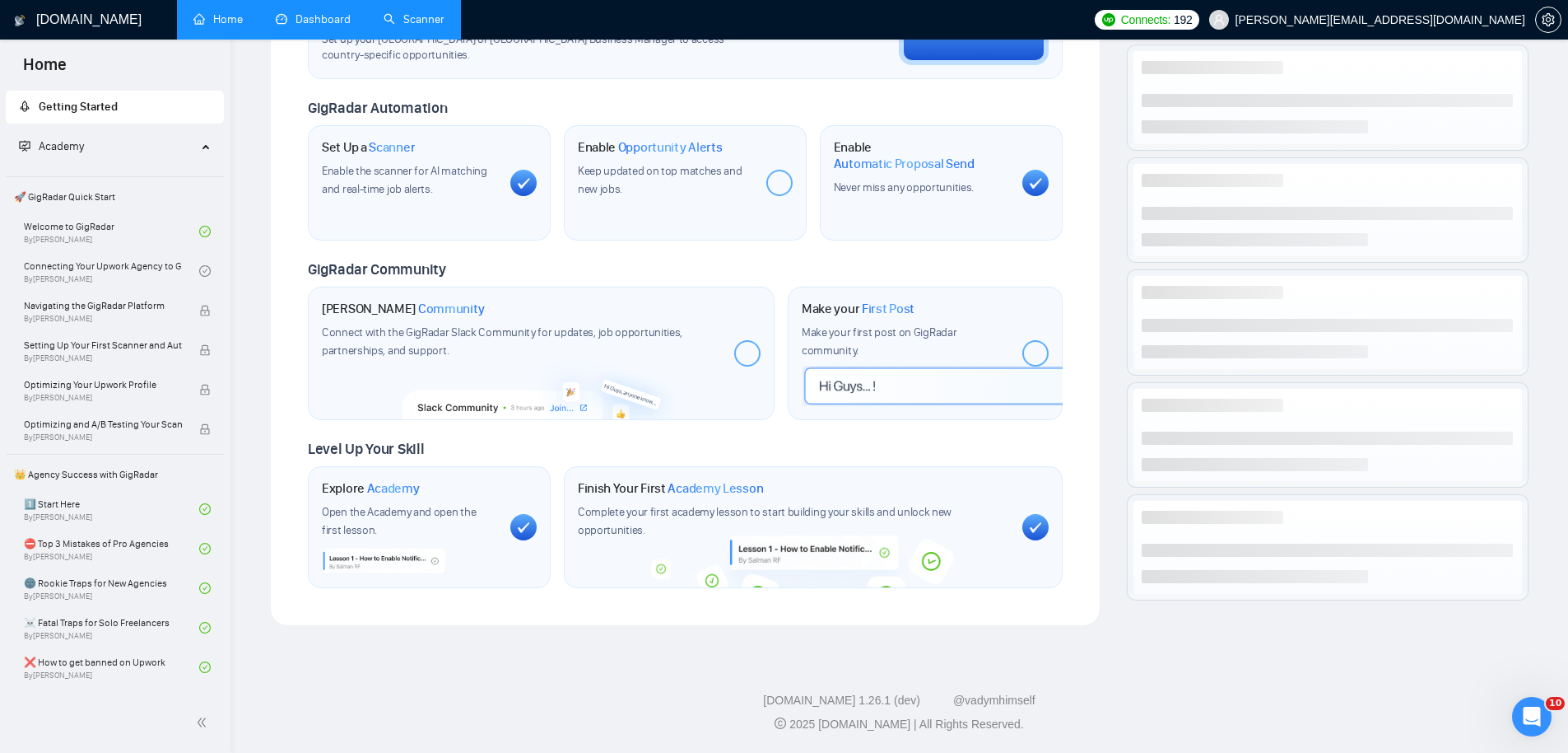
click at [324, 17] on link "Dashboard" at bounding box center [313, 19] width 75 height 14
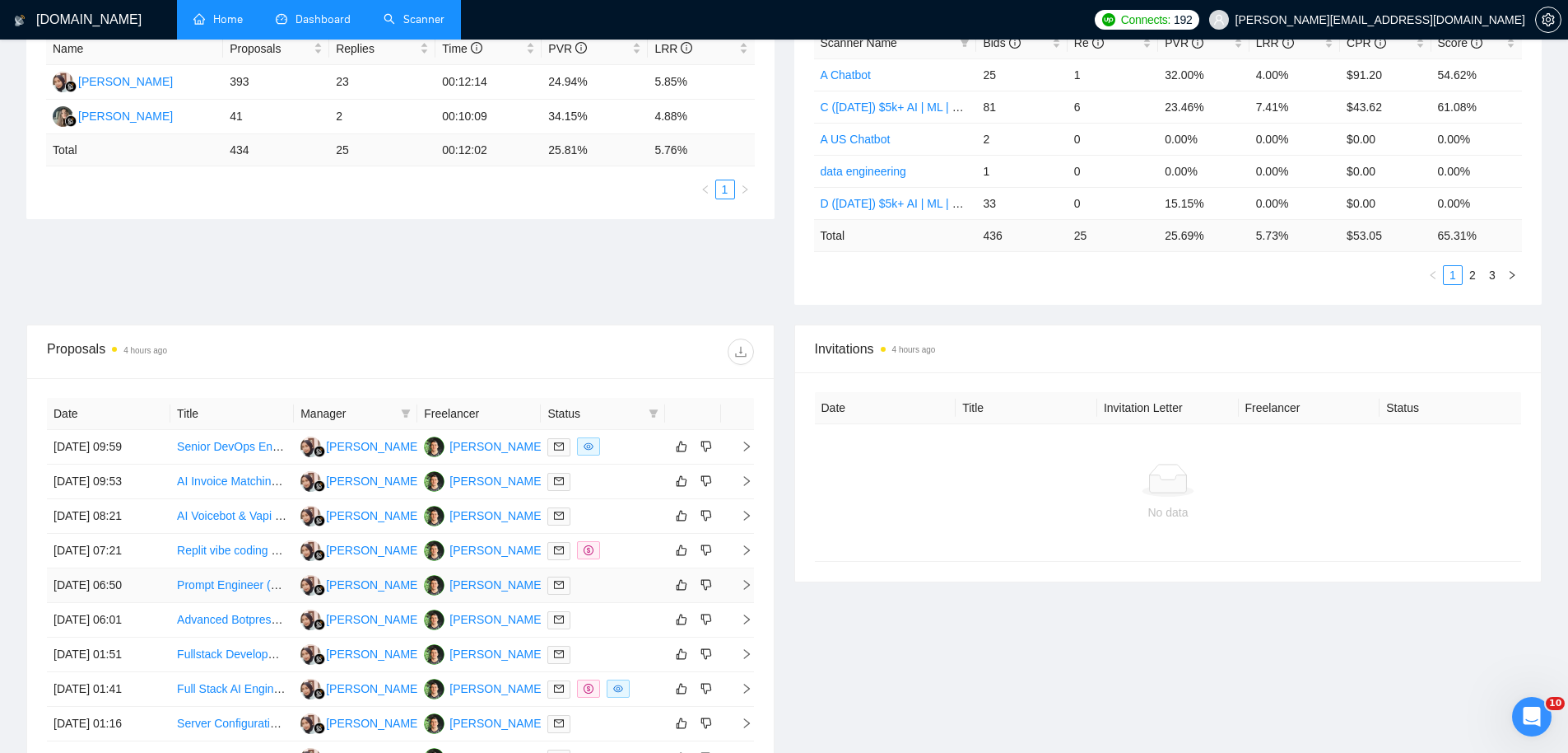
scroll to position [514, 0]
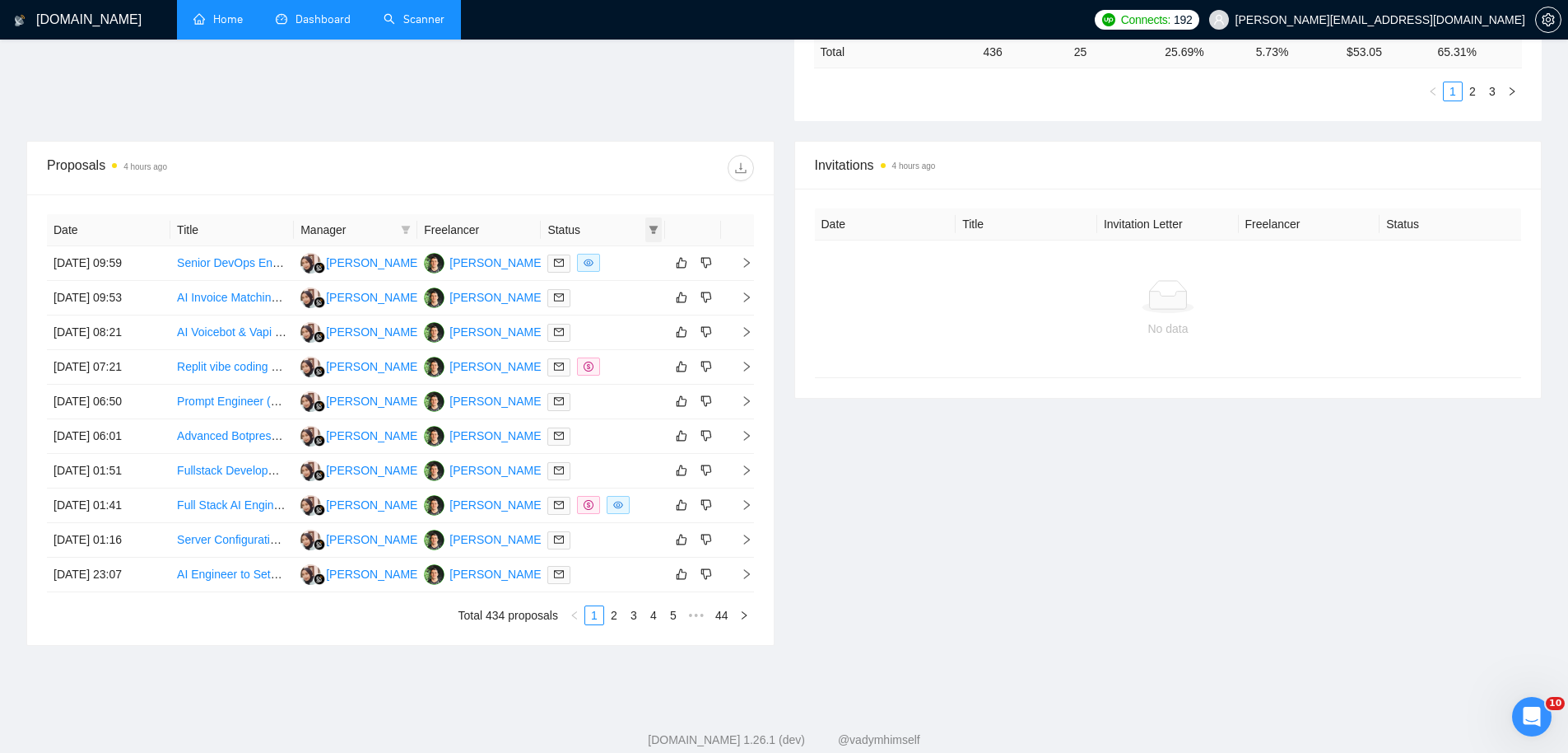
click at [659, 227] on span at bounding box center [653, 229] width 16 height 24
click at [592, 264] on span "Chat" at bounding box center [600, 262] width 31 height 14
checkbox input "true"
click at [643, 325] on span "OK" at bounding box center [639, 320] width 16 height 18
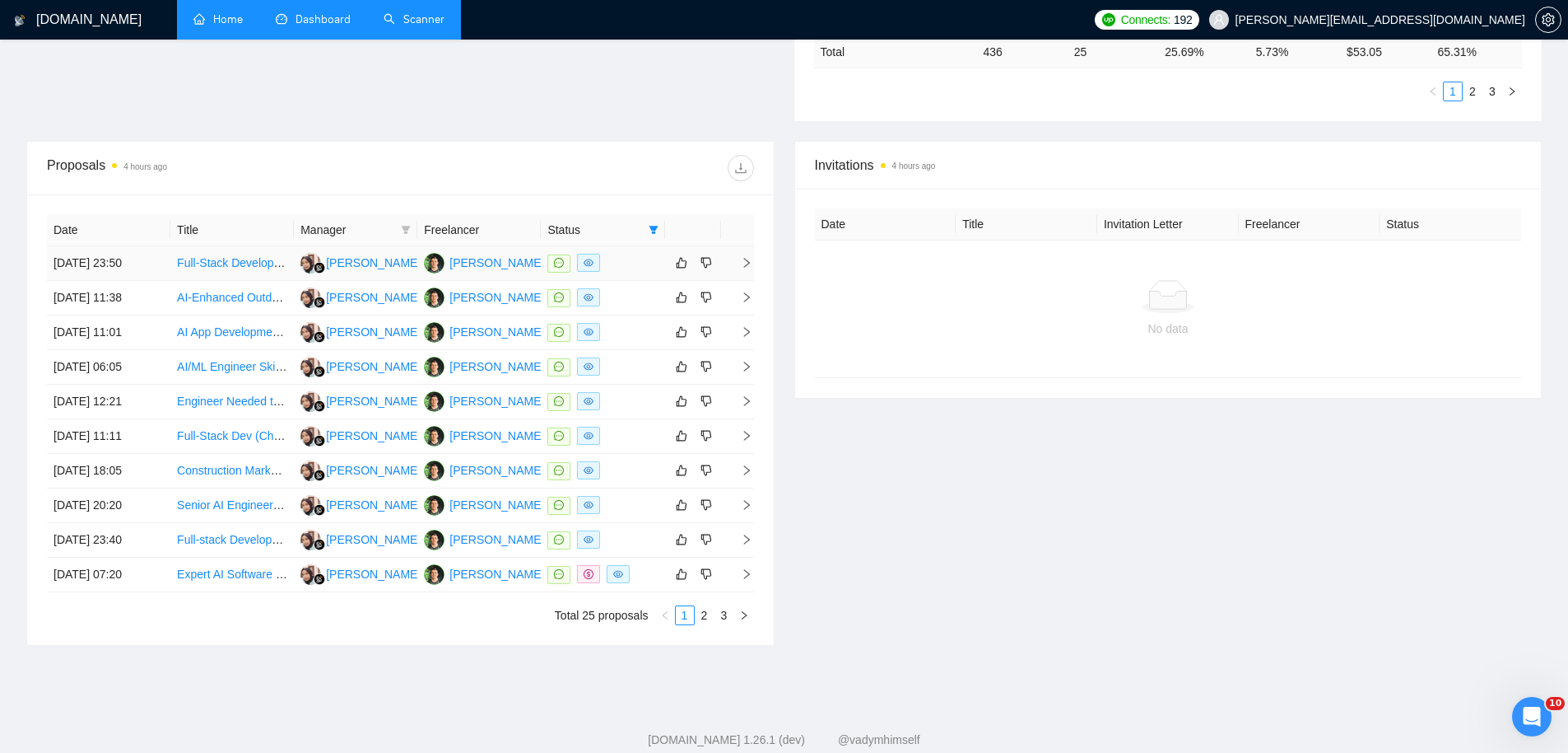
click at [147, 260] on td "[DATE] 23:50" at bounding box center [108, 264] width 123 height 35
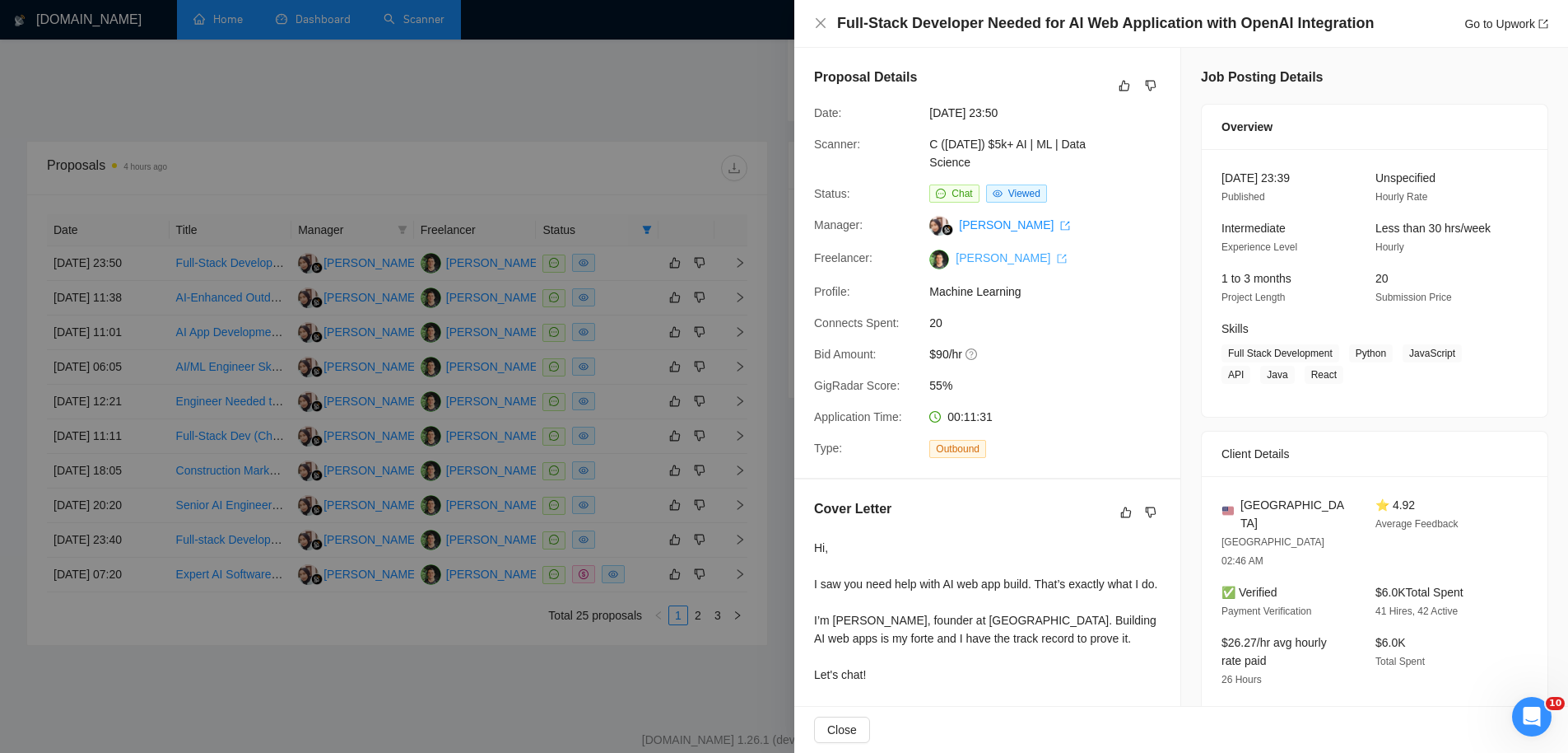
click at [975, 262] on link "[PERSON_NAME]" at bounding box center [1011, 258] width 111 height 14
drag, startPoint x: 467, startPoint y: 250, endPoint x: 689, endPoint y: 206, distance: 226.3
click at [469, 250] on div at bounding box center [784, 376] width 1568 height 753
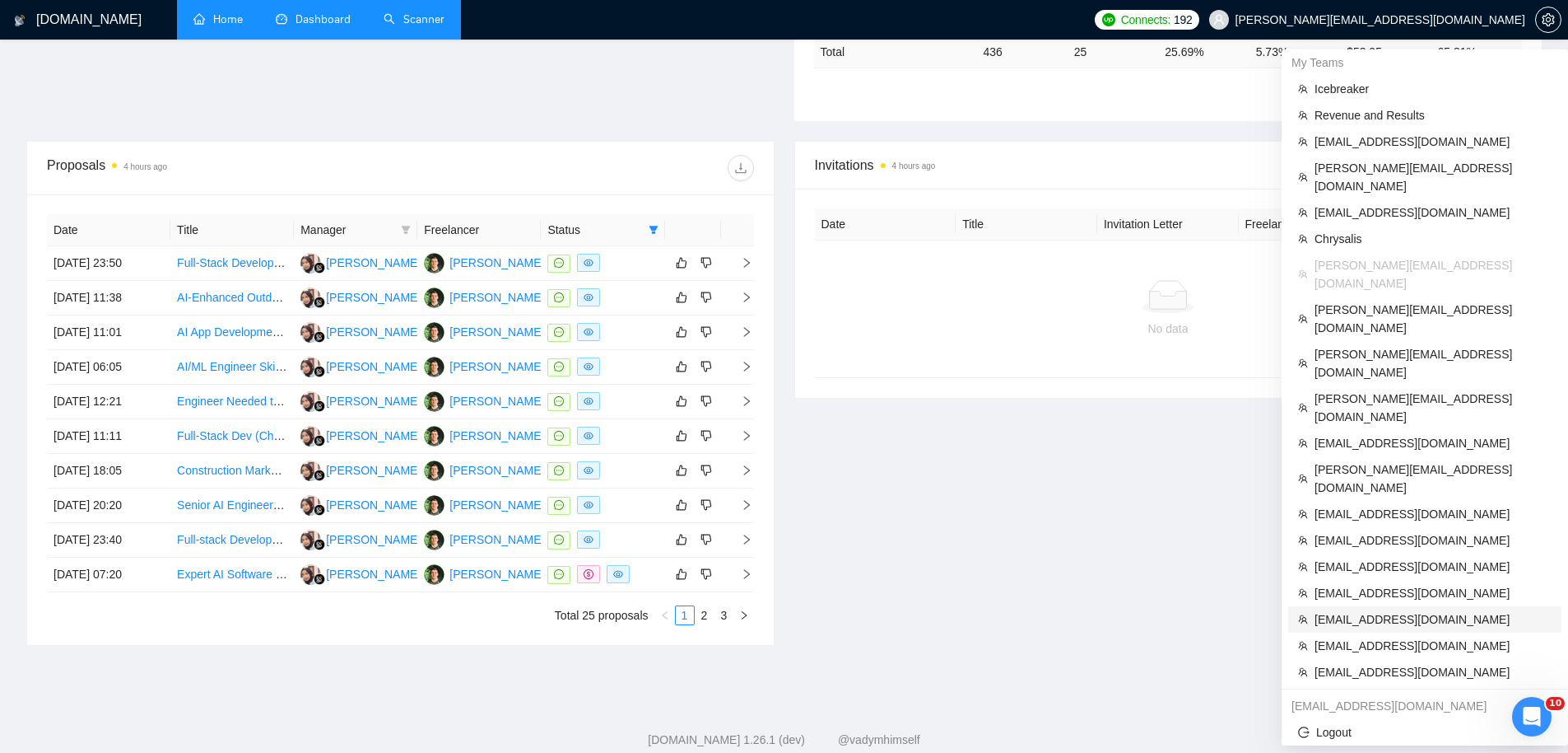
drag, startPoint x: 1395, startPoint y: 508, endPoint x: 1179, endPoint y: 438, distance: 227.1
click at [1395, 611] on span "[EMAIL_ADDRESS][DOMAIN_NAME]" at bounding box center [1432, 619] width 237 height 18
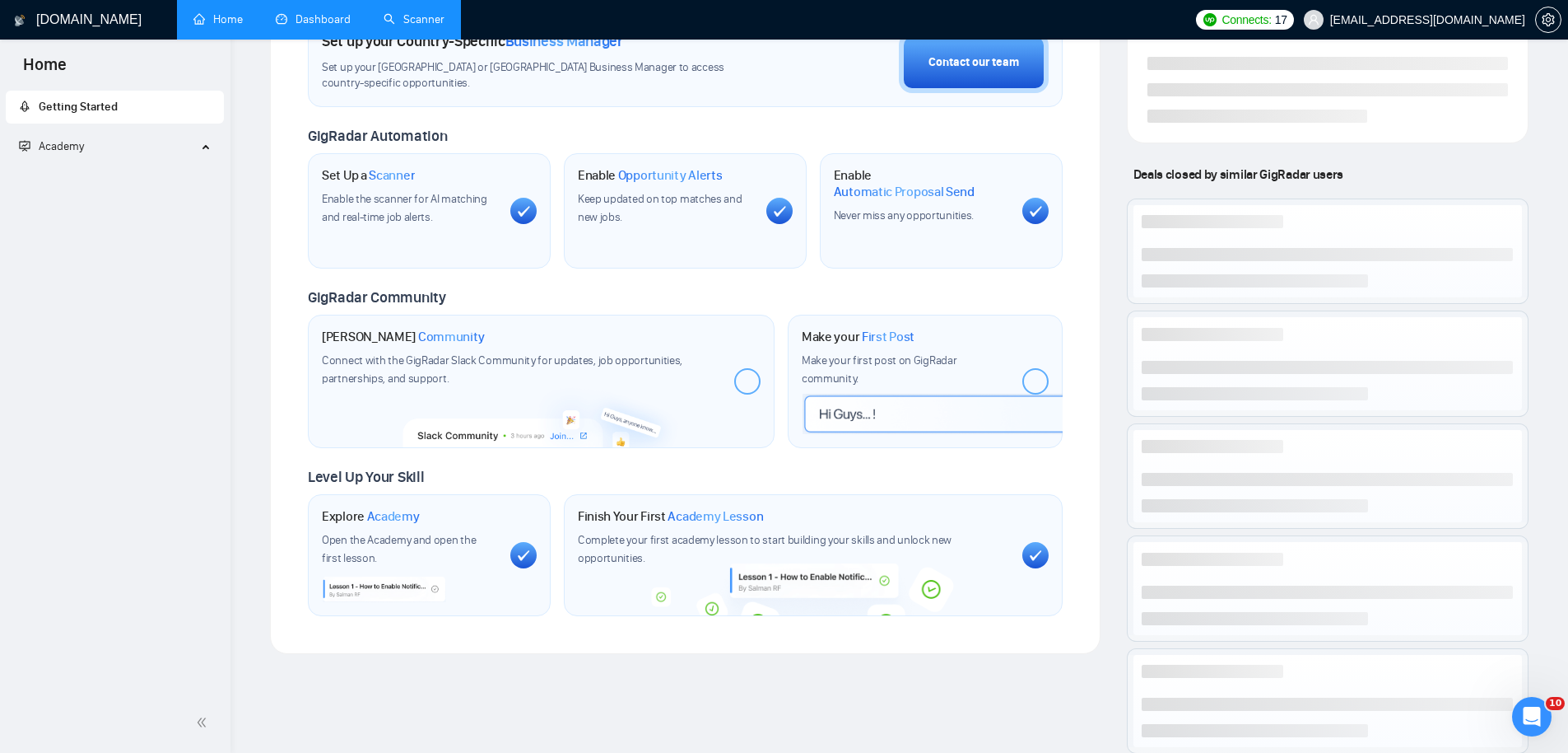
scroll to position [641, 0]
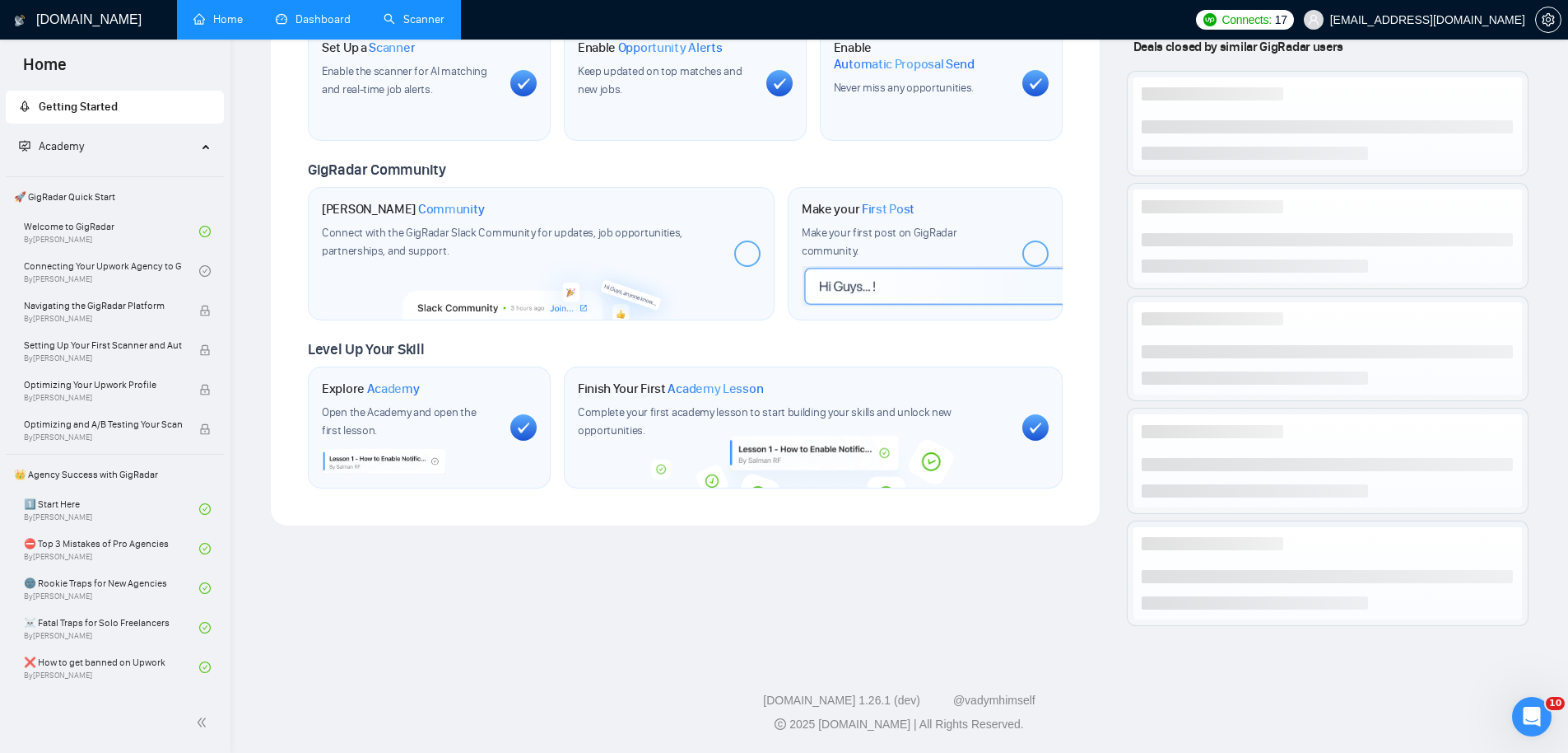
click at [318, 26] on link "Dashboard" at bounding box center [313, 19] width 75 height 14
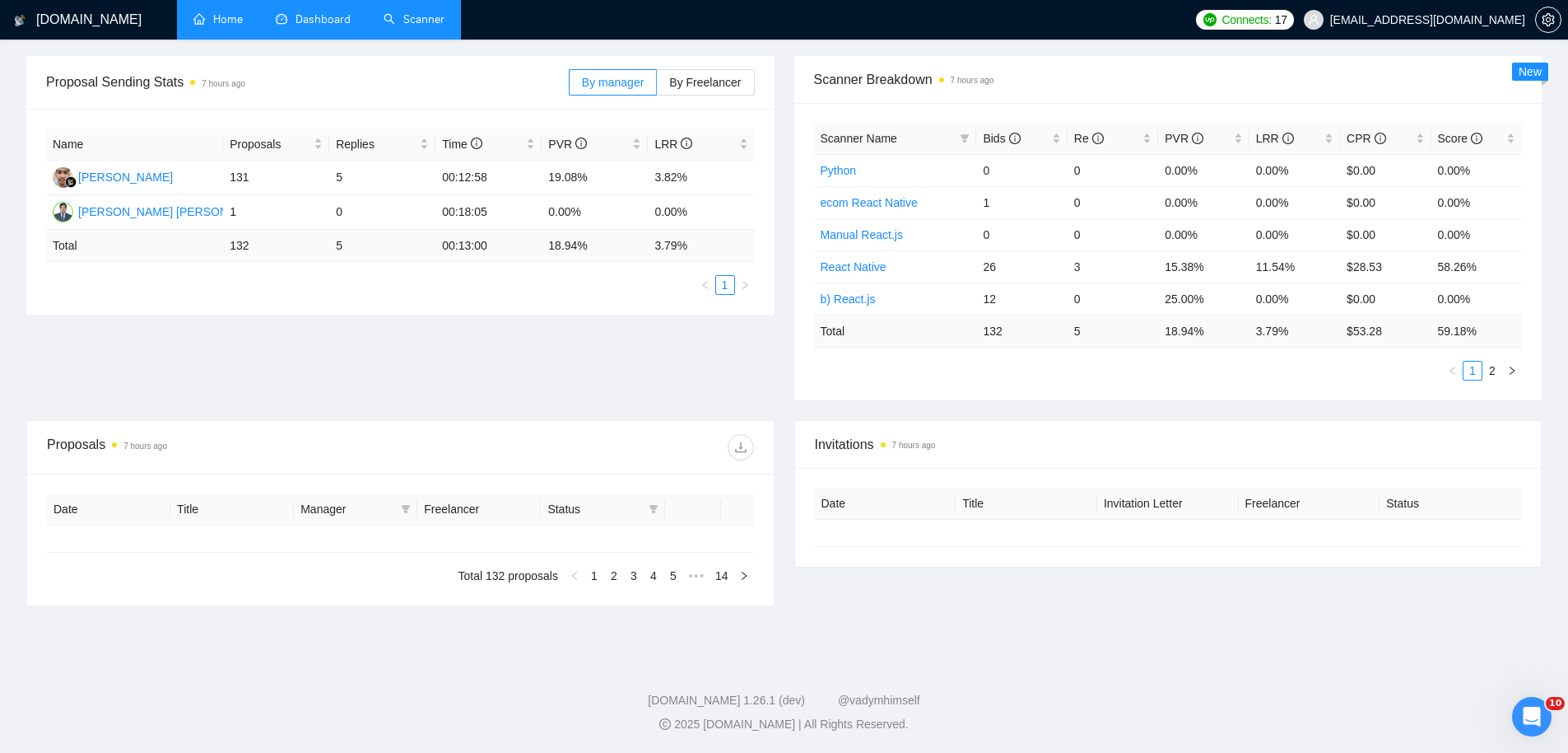
type input "[DATE]"
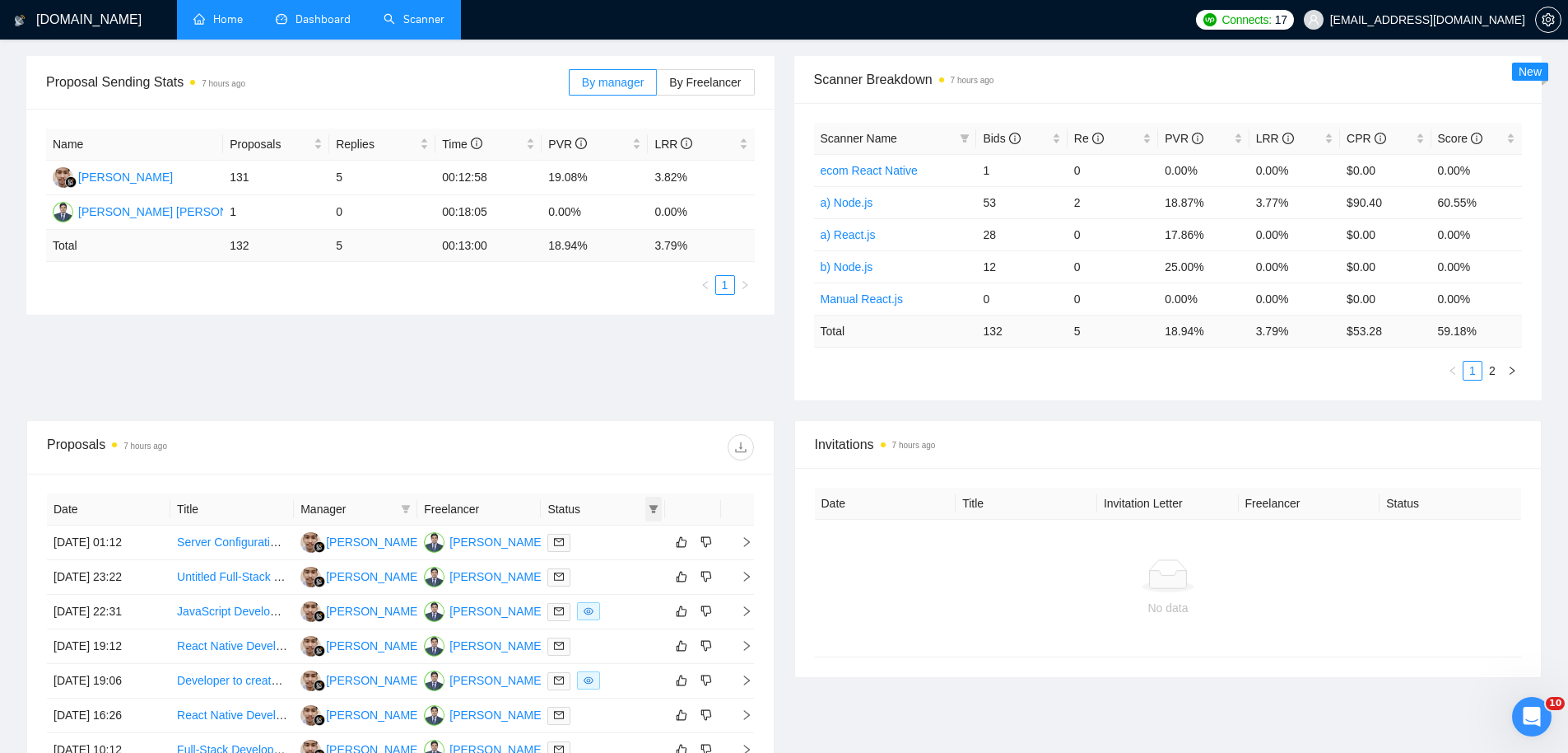
click at [655, 504] on icon "filter" at bounding box center [654, 509] width 10 height 10
click at [601, 541] on span "Chat" at bounding box center [600, 541] width 31 height 14
checkbox input "true"
click at [642, 600] on span "OK" at bounding box center [639, 599] width 16 height 18
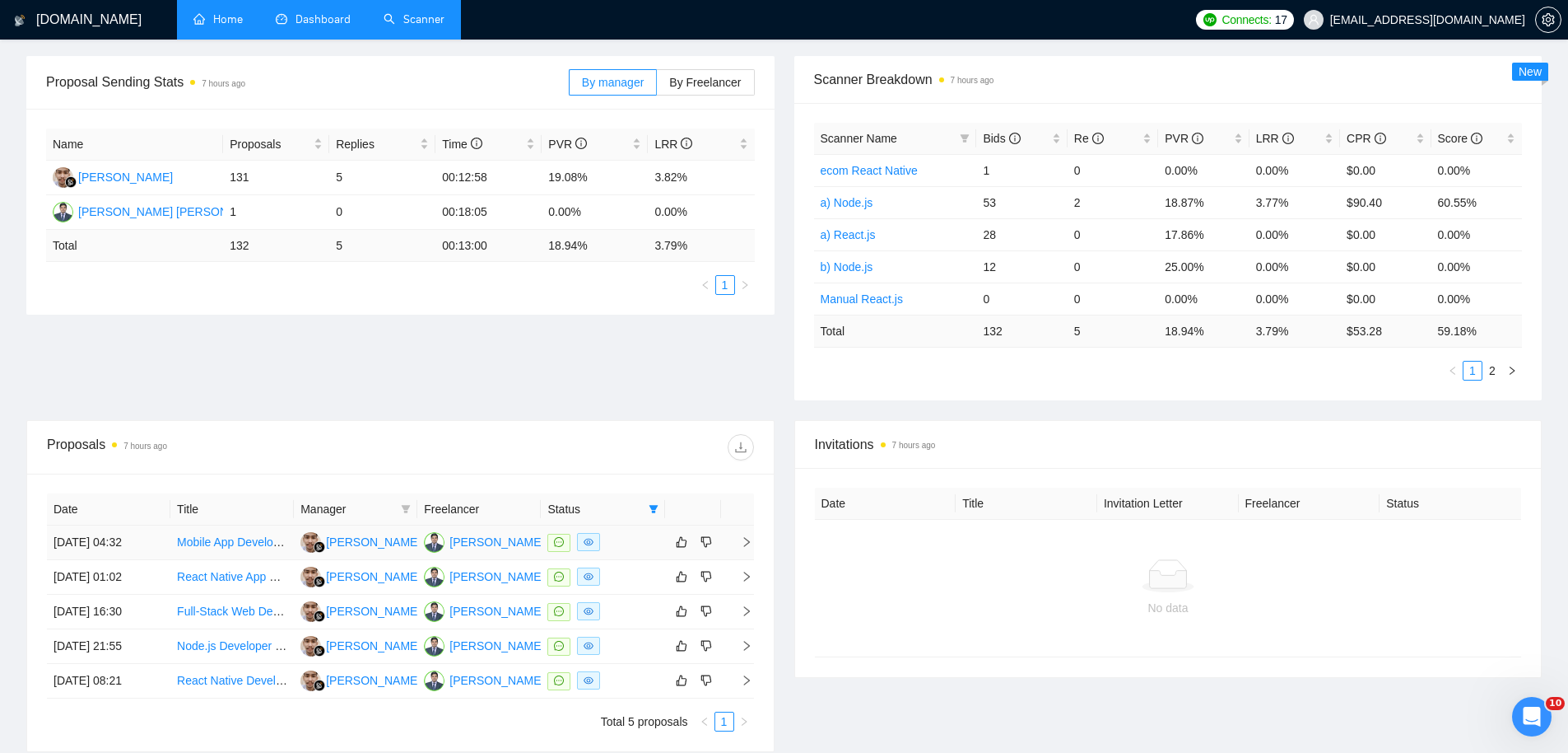
click at [105, 547] on td "[DATE] 04:32" at bounding box center [108, 543] width 123 height 35
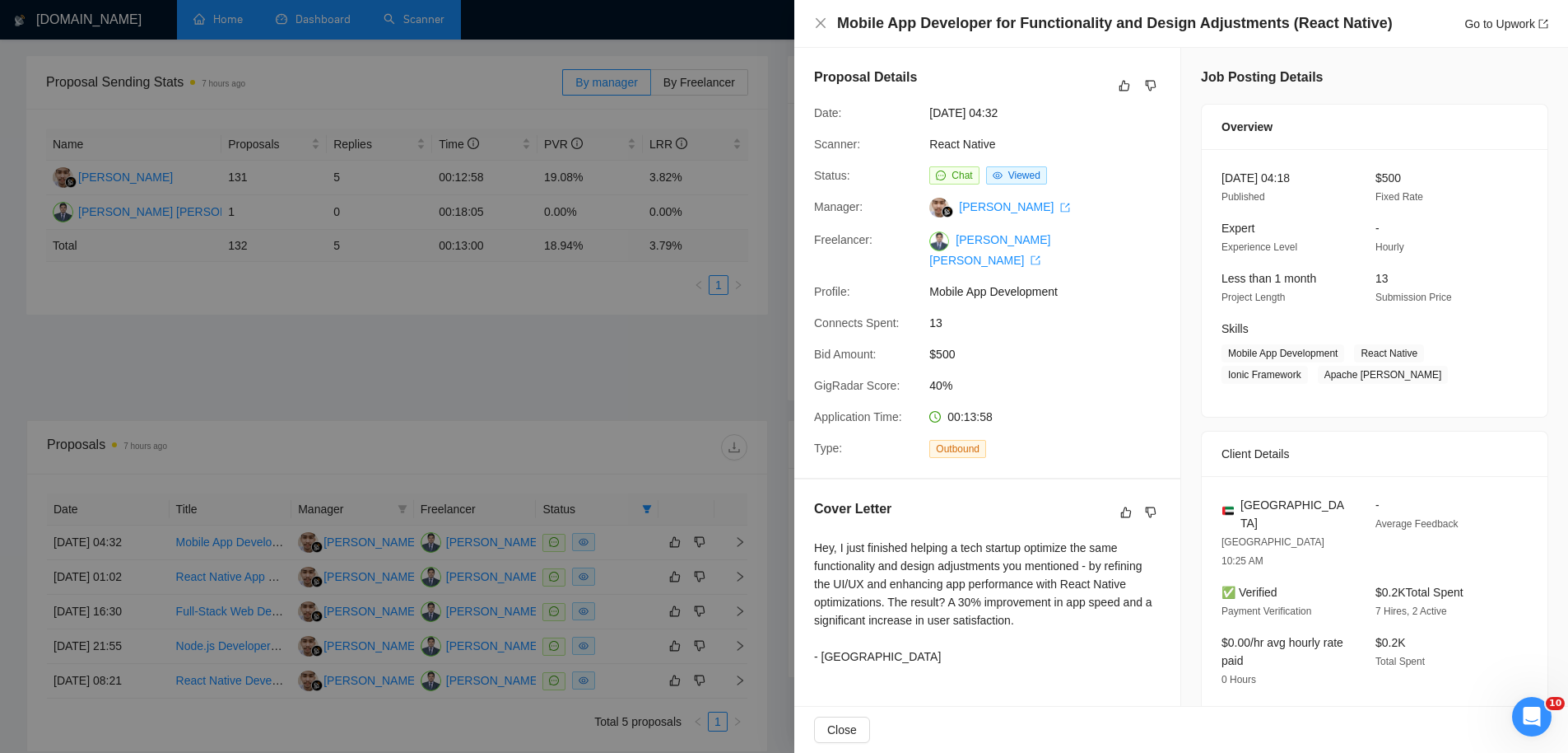
click at [554, 343] on div at bounding box center [784, 376] width 1568 height 753
